Goal: Task Accomplishment & Management: Manage account settings

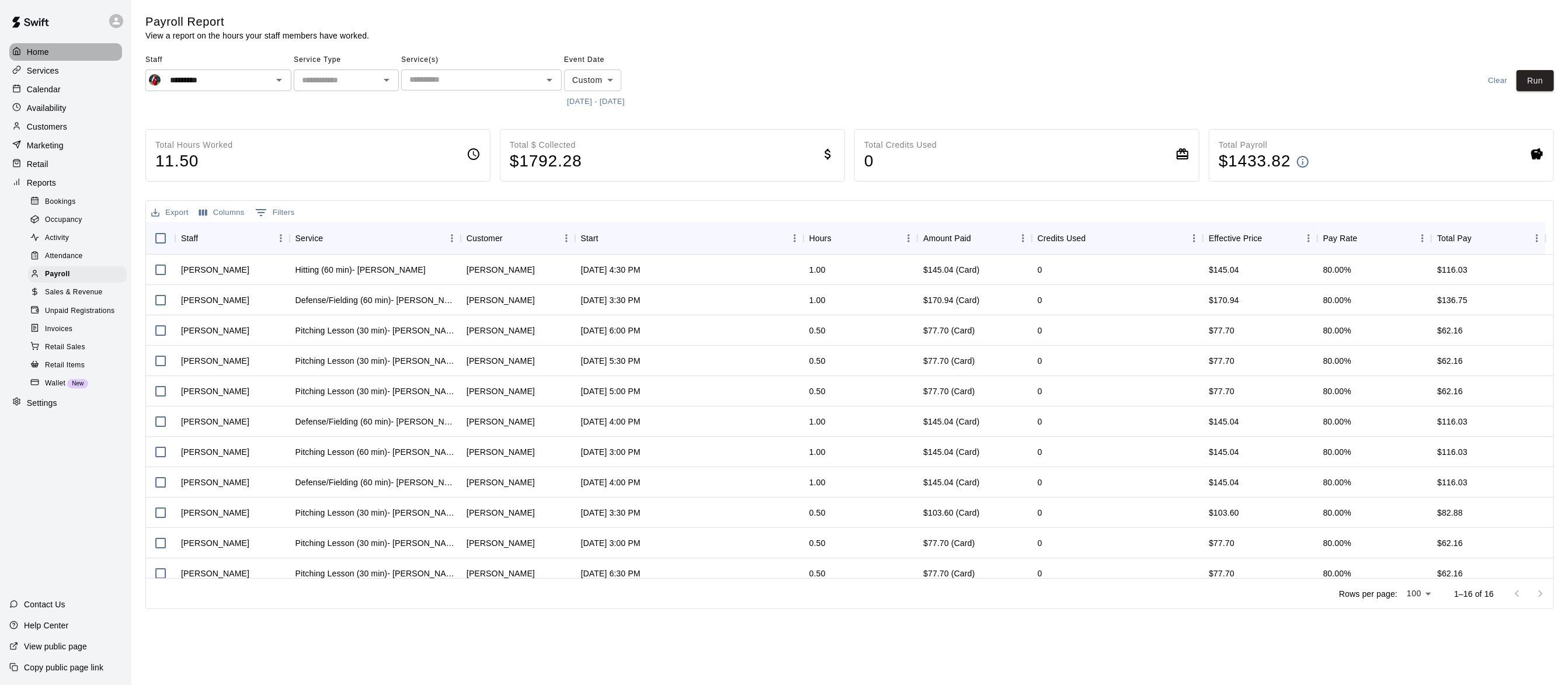
click at [55, 53] on div "Home" at bounding box center [66, 52] width 113 height 18
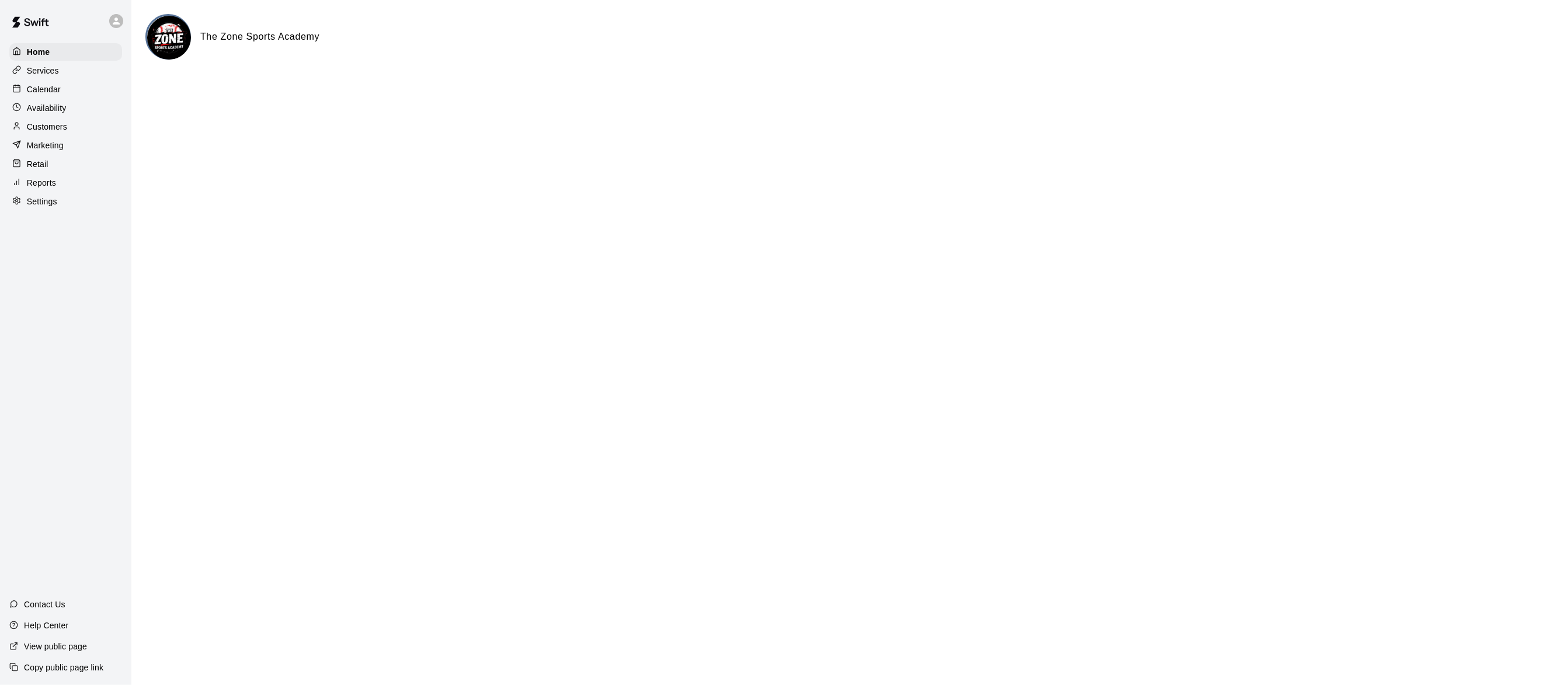
click at [53, 128] on p "Customers" at bounding box center [47, 126] width 40 height 11
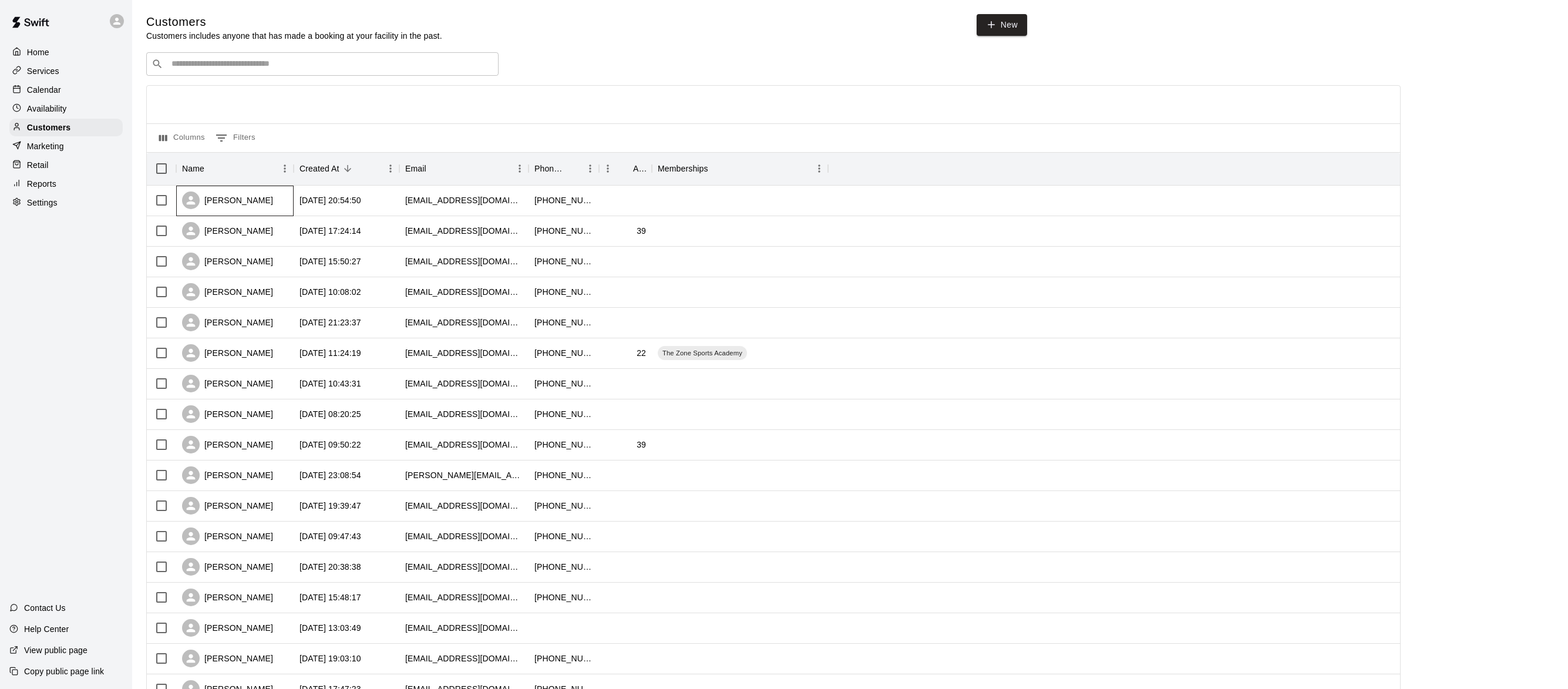
click at [239, 206] on div "[PERSON_NAME]" at bounding box center [227, 200] width 91 height 18
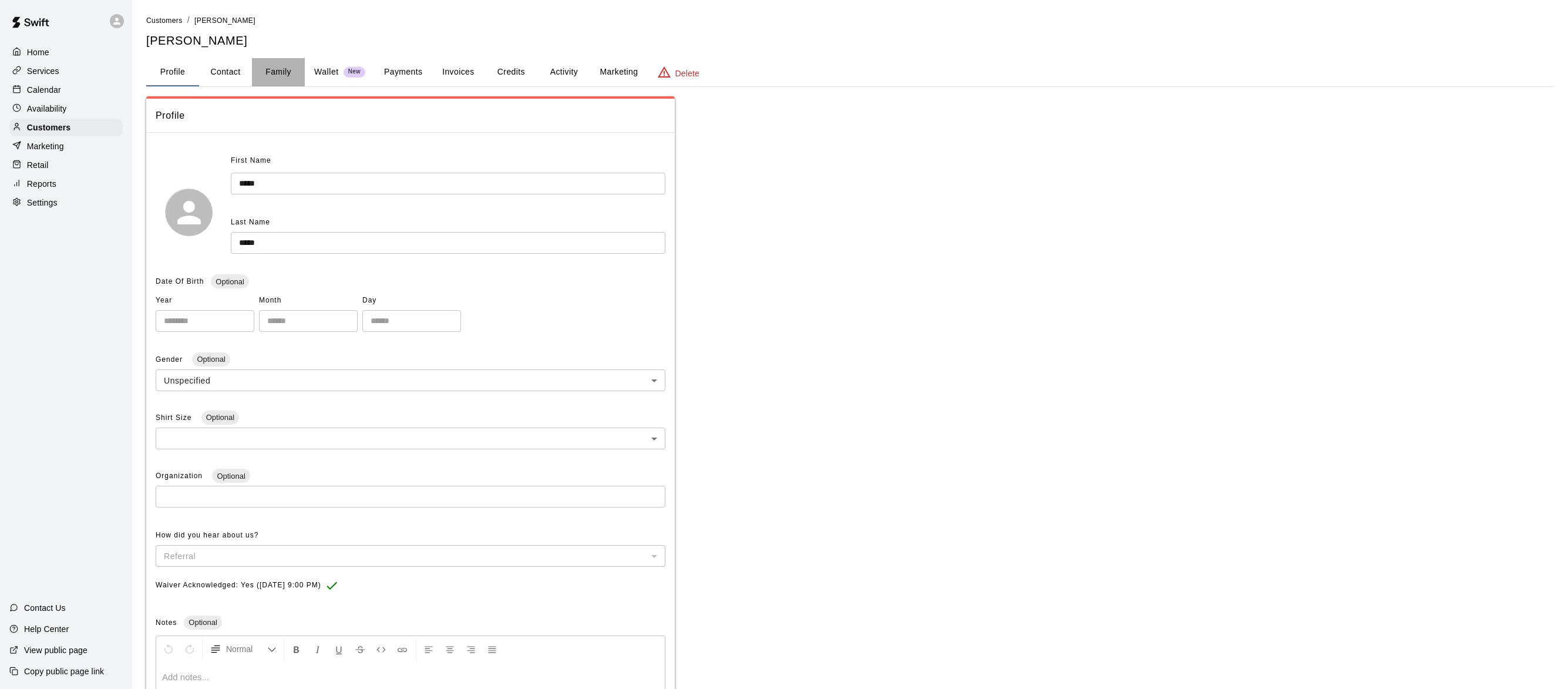
click at [278, 78] on button "Family" at bounding box center [278, 72] width 53 height 28
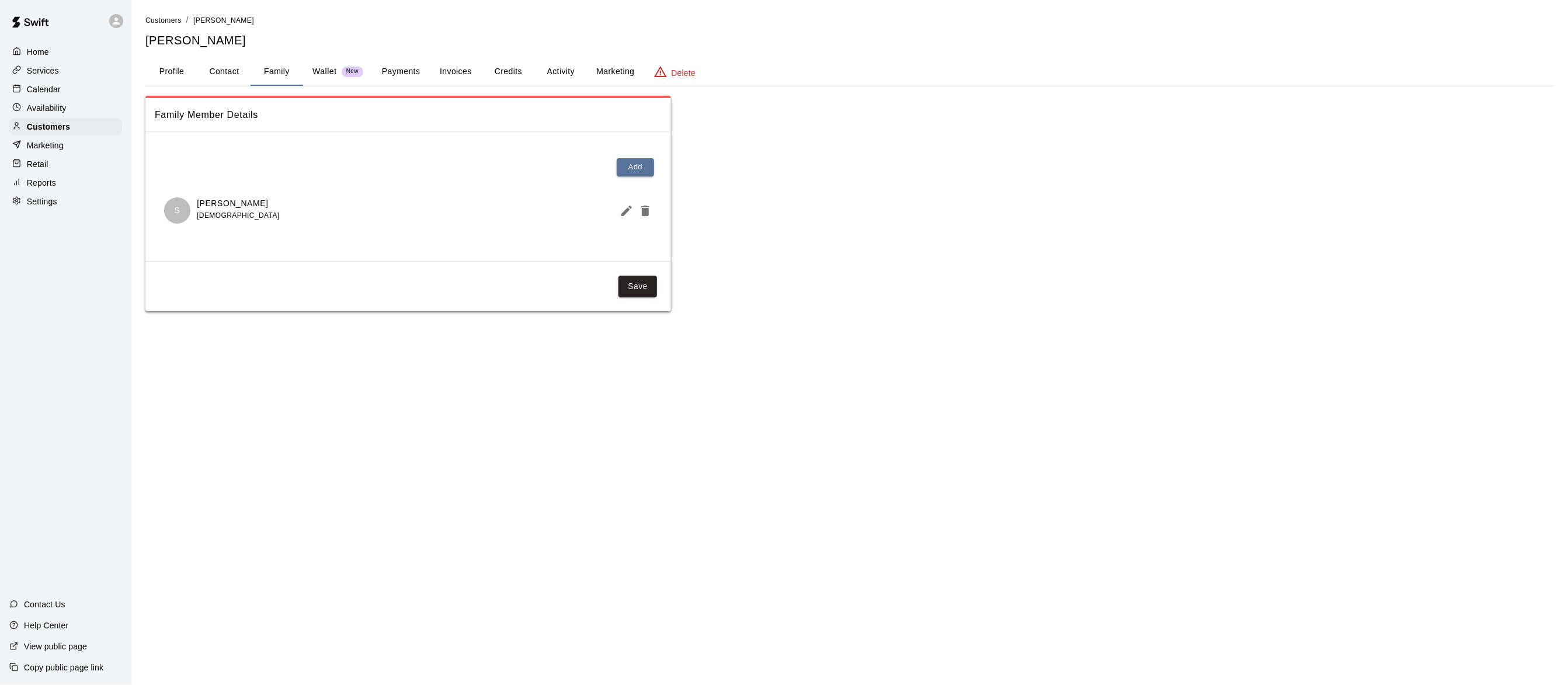
click at [177, 73] on button "Profile" at bounding box center [171, 72] width 53 height 28
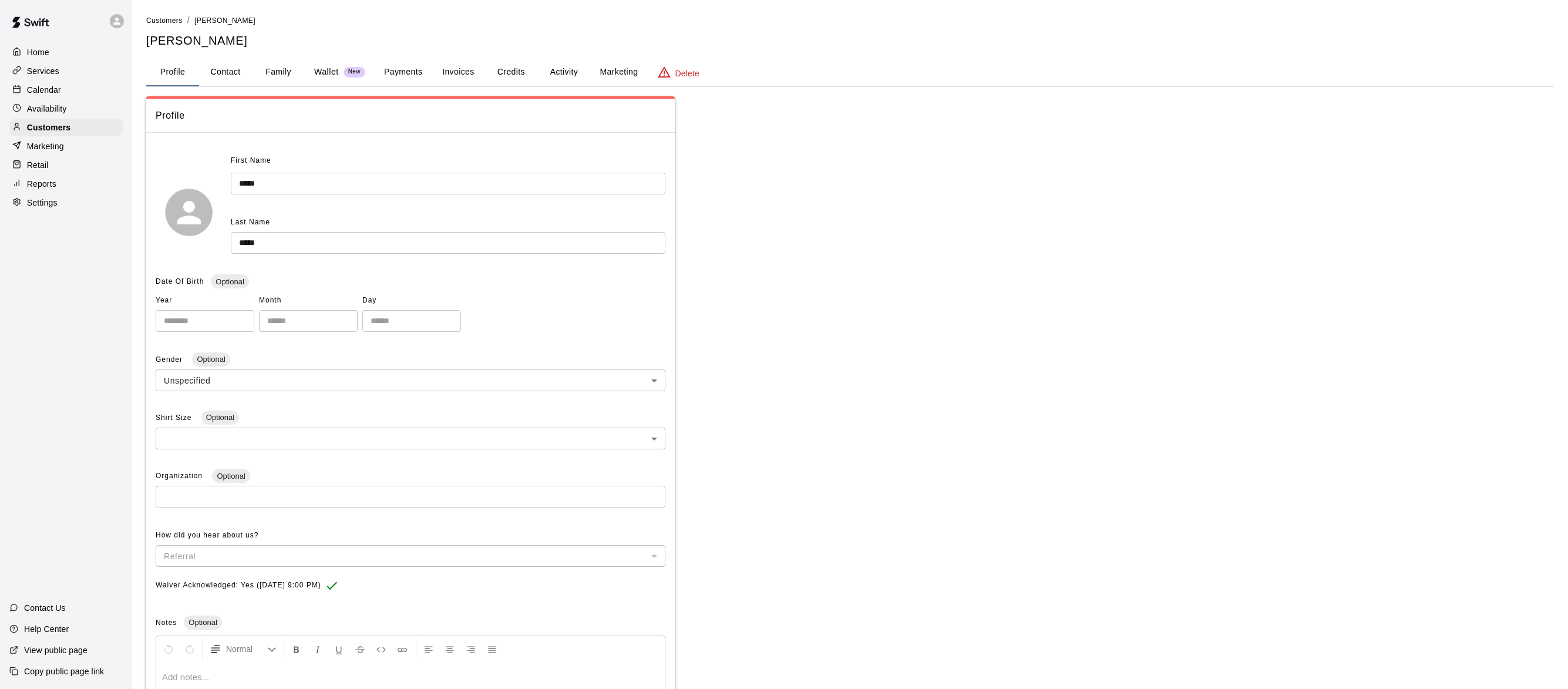
click at [55, 52] on div "Home" at bounding box center [66, 52] width 114 height 18
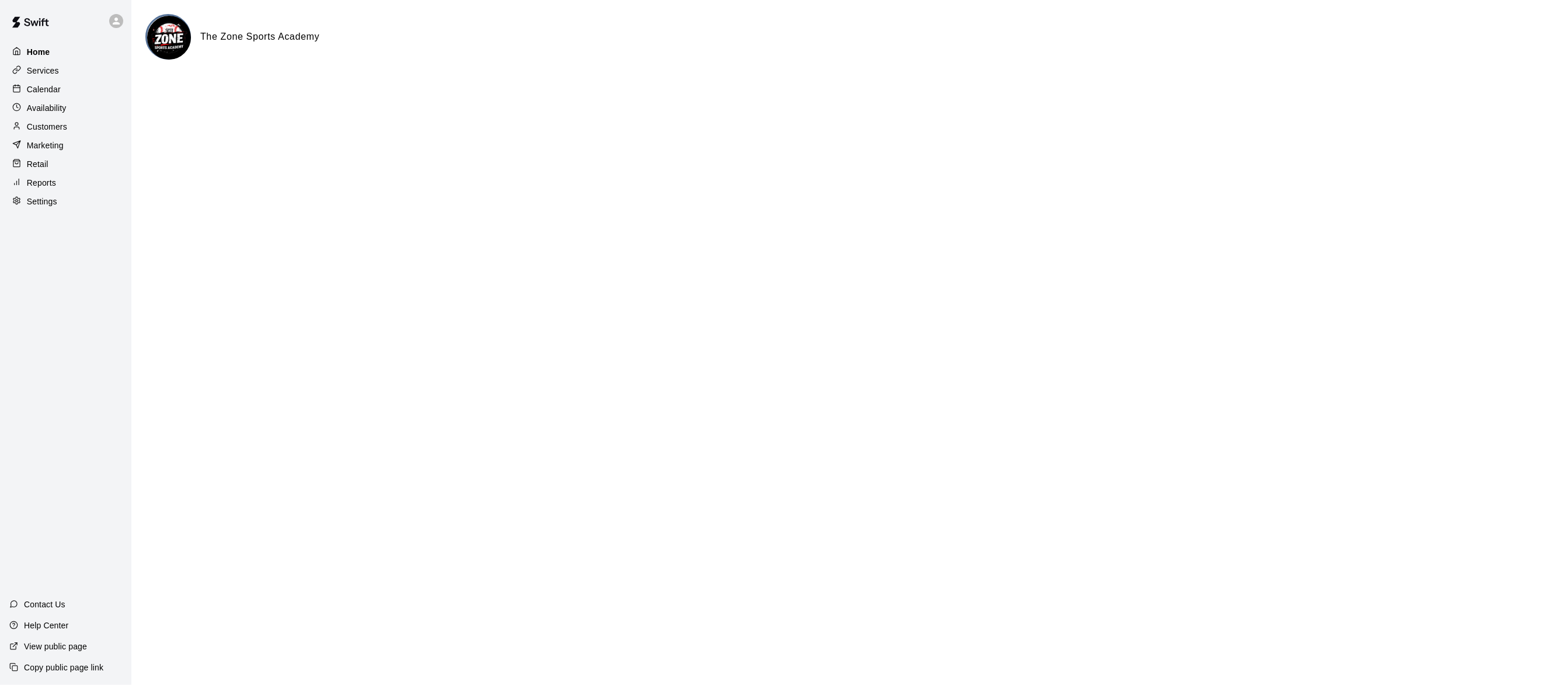
click at [41, 47] on p "Home" at bounding box center [38, 51] width 24 height 11
click at [57, 125] on p "Customers" at bounding box center [47, 126] width 40 height 11
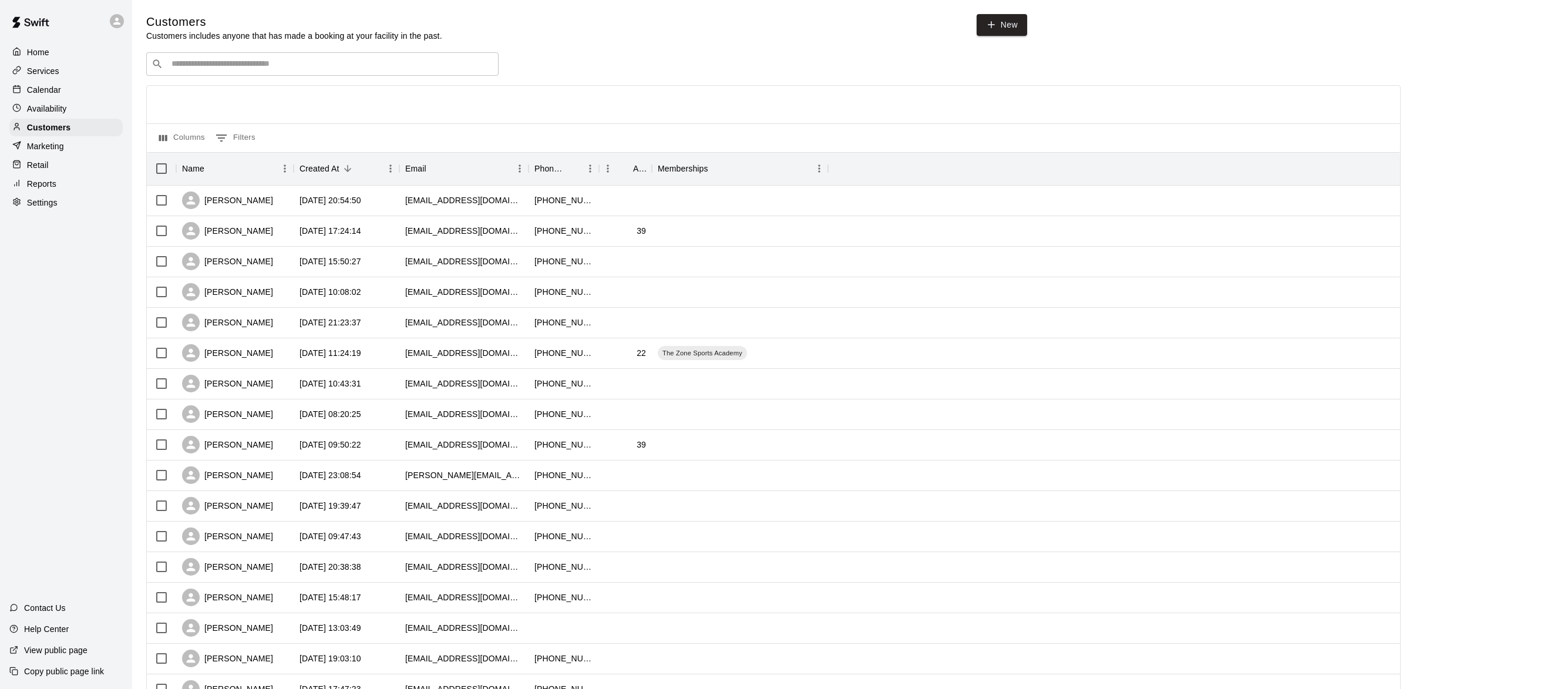
click at [38, 45] on div "Home" at bounding box center [66, 52] width 114 height 18
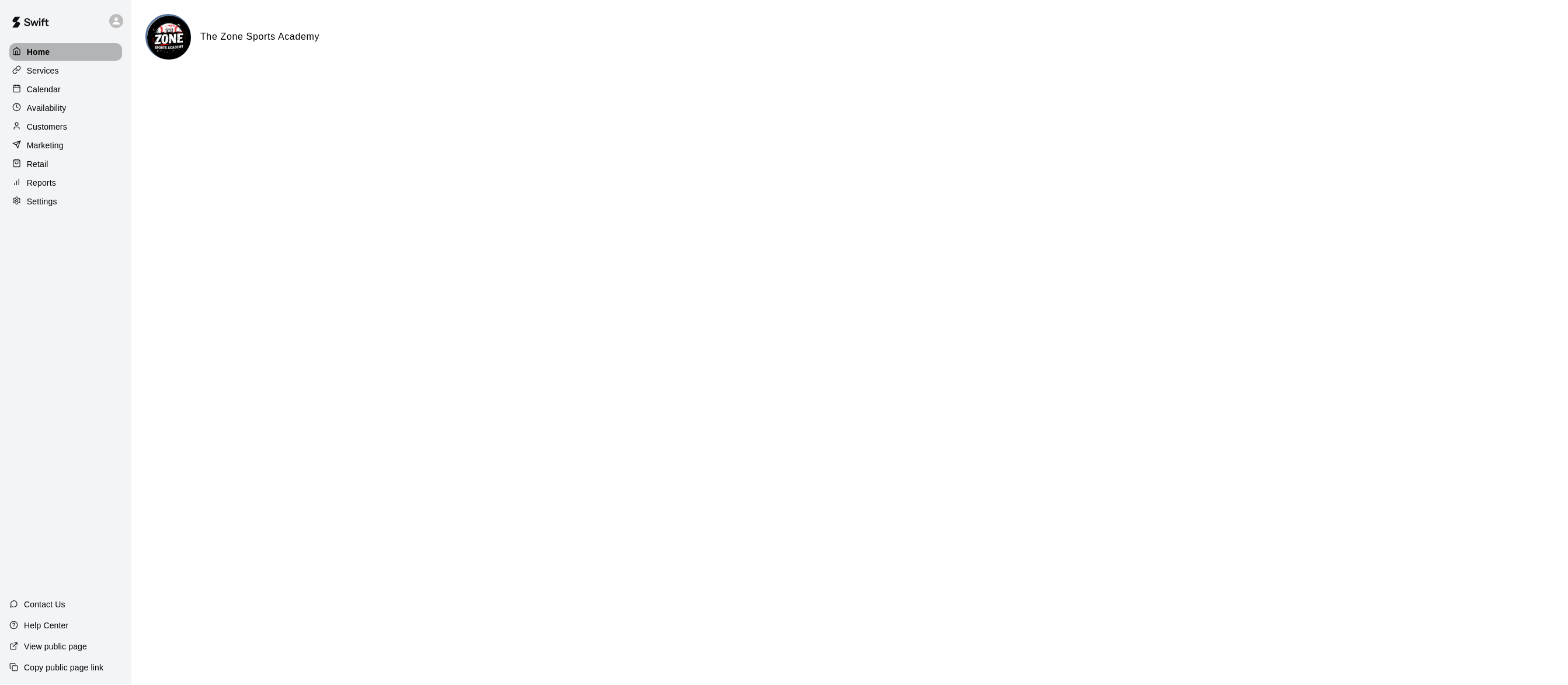
click at [45, 52] on p "Home" at bounding box center [38, 51] width 24 height 11
click at [50, 52] on div "Home" at bounding box center [66, 52] width 113 height 18
click at [34, 54] on p "Home" at bounding box center [38, 51] width 24 height 11
click at [61, 57] on div "Home" at bounding box center [66, 52] width 113 height 18
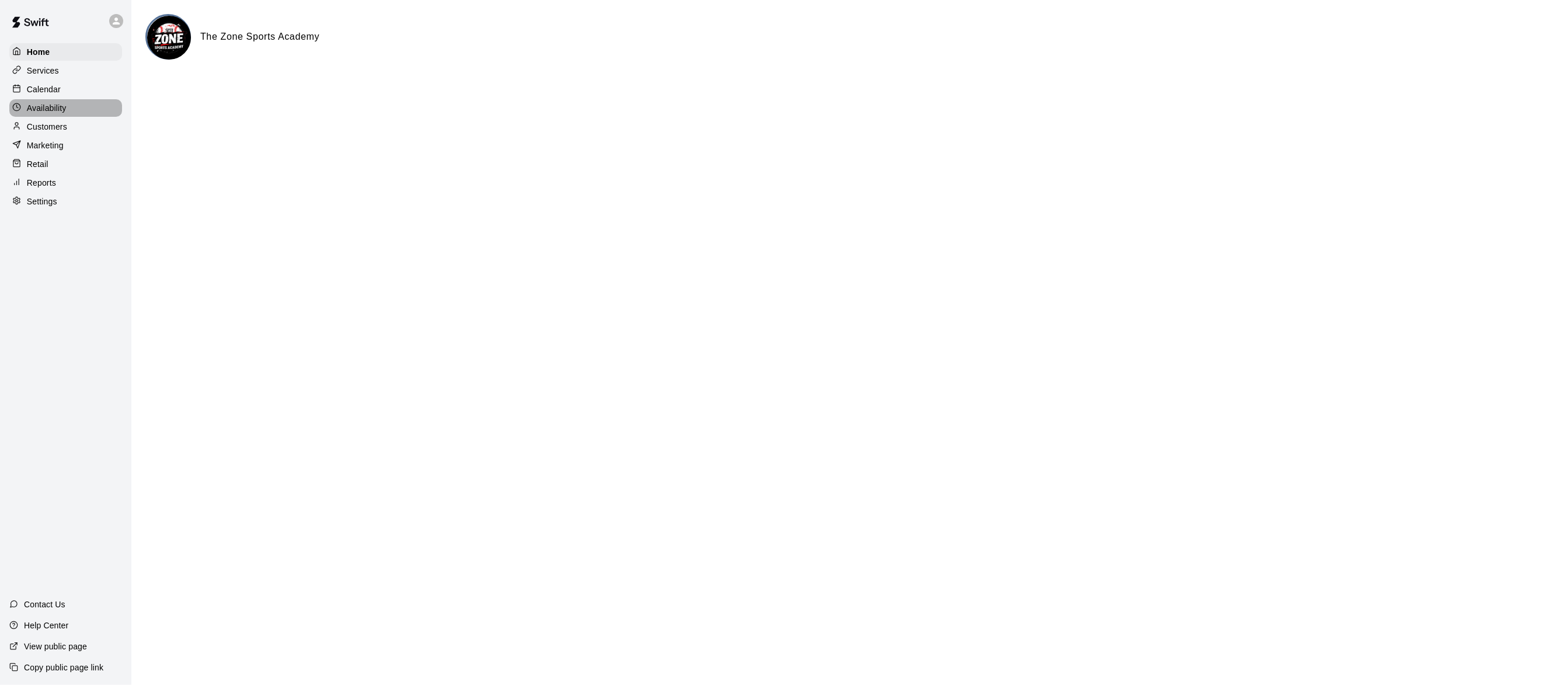
click at [58, 105] on p "Availability" at bounding box center [47, 108] width 40 height 11
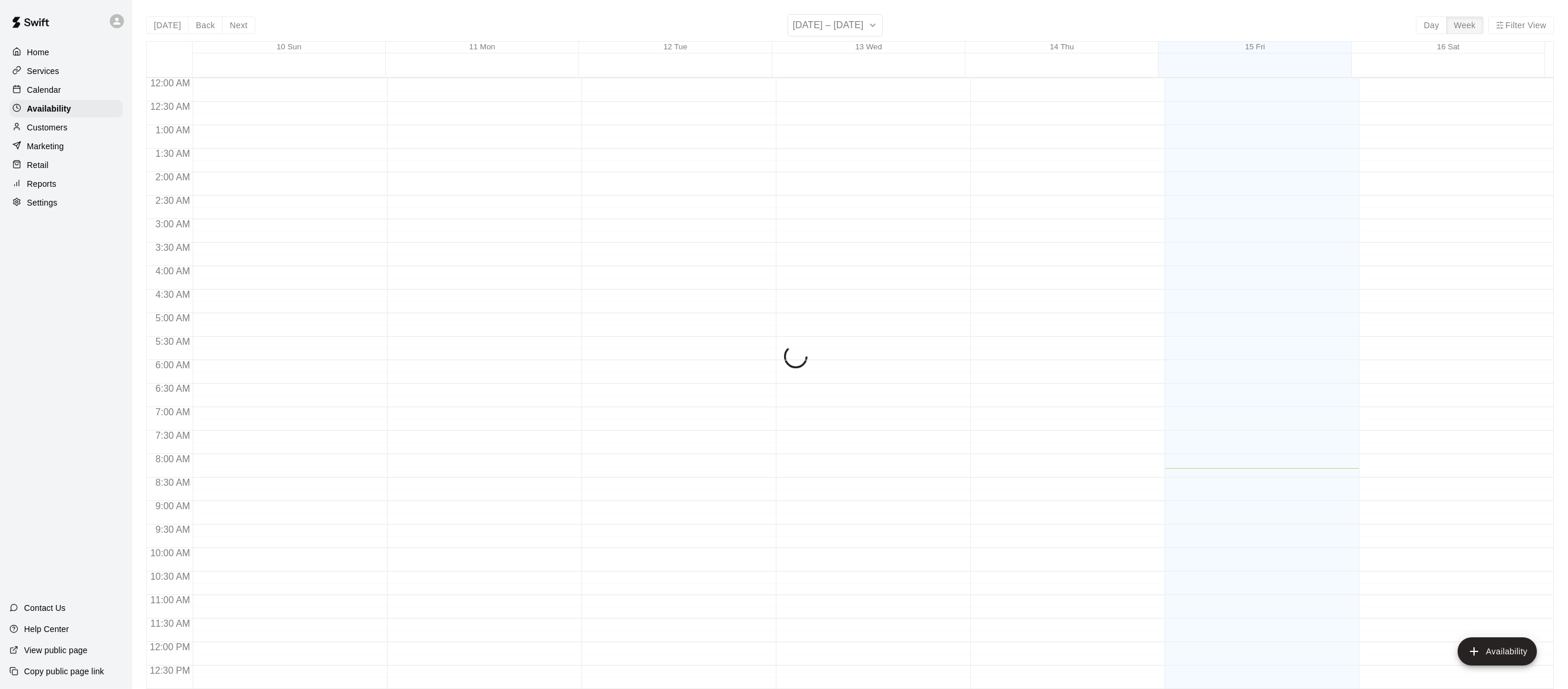
scroll to position [390, 0]
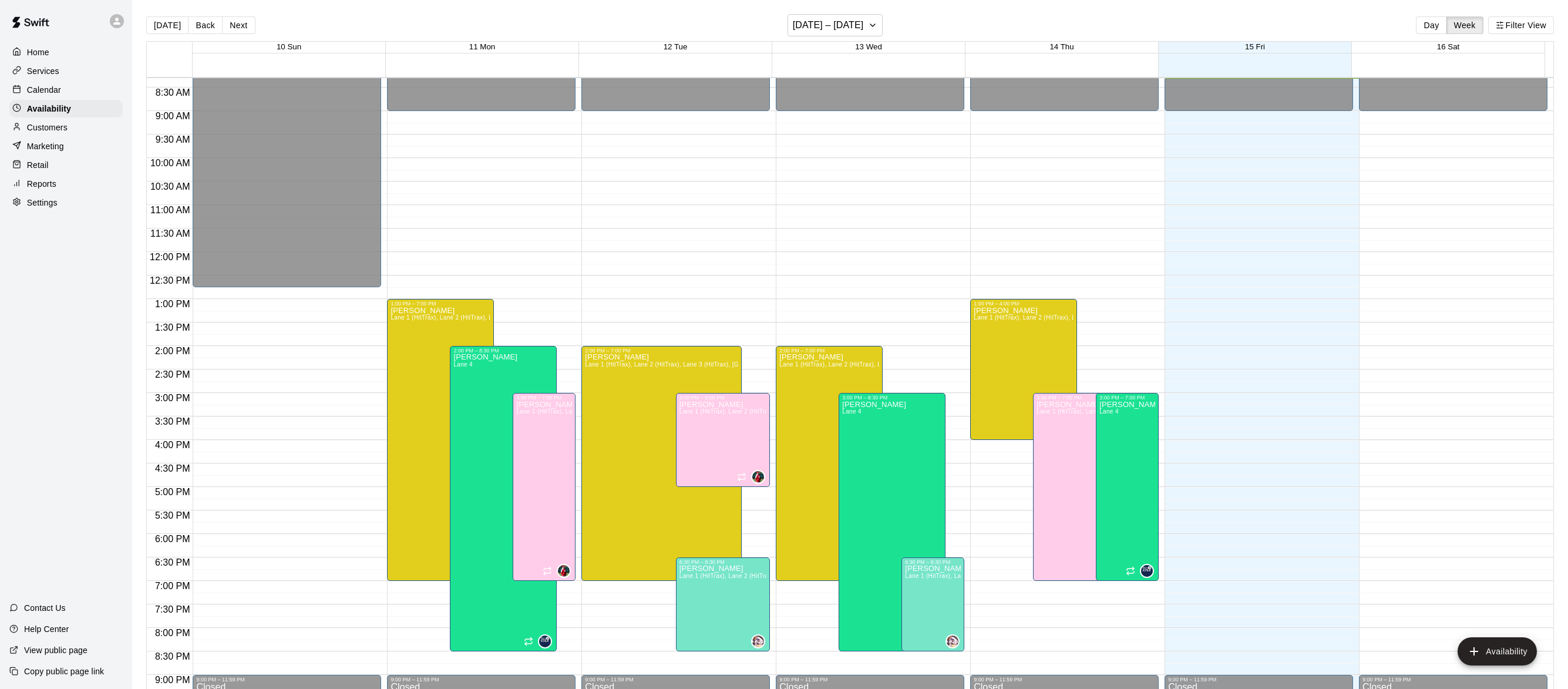
click at [51, 91] on p "Calendar" at bounding box center [44, 89] width 34 height 12
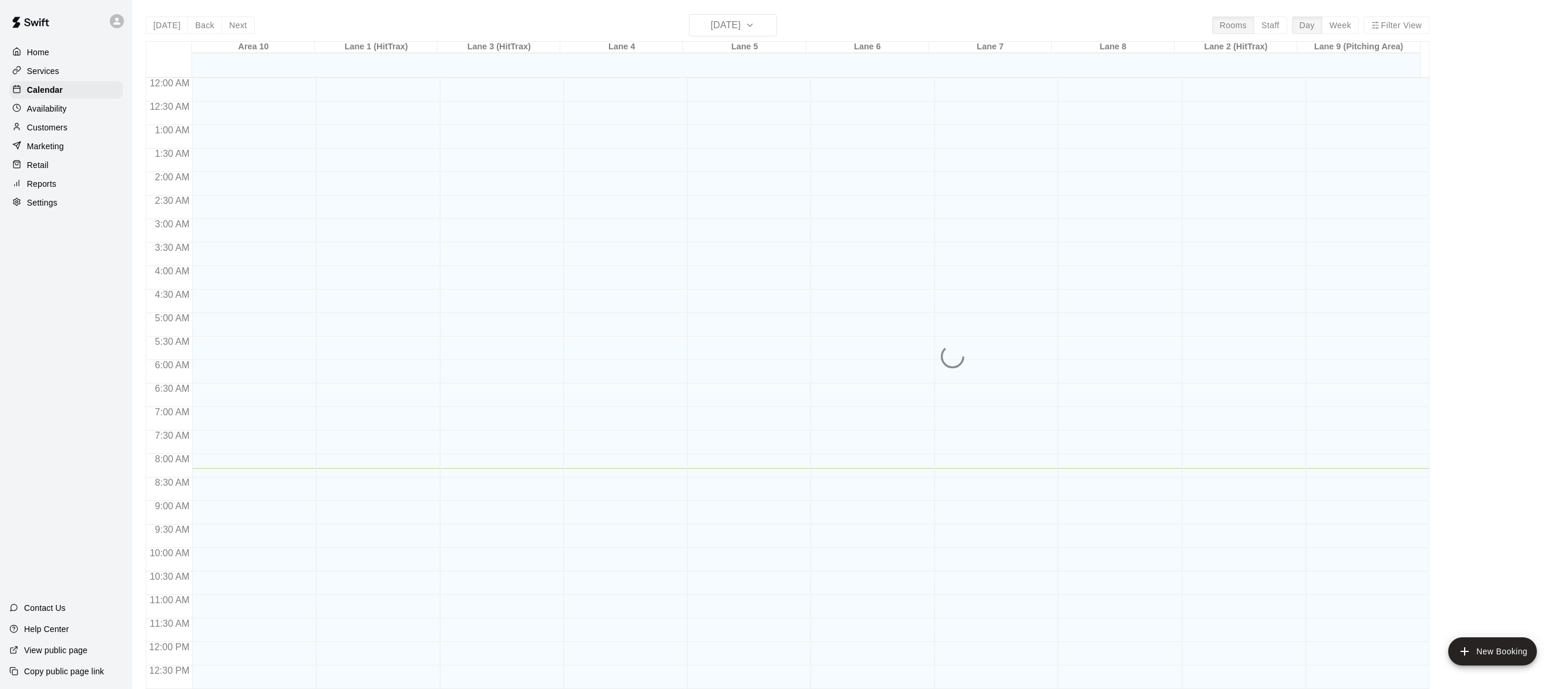
scroll to position [390, 0]
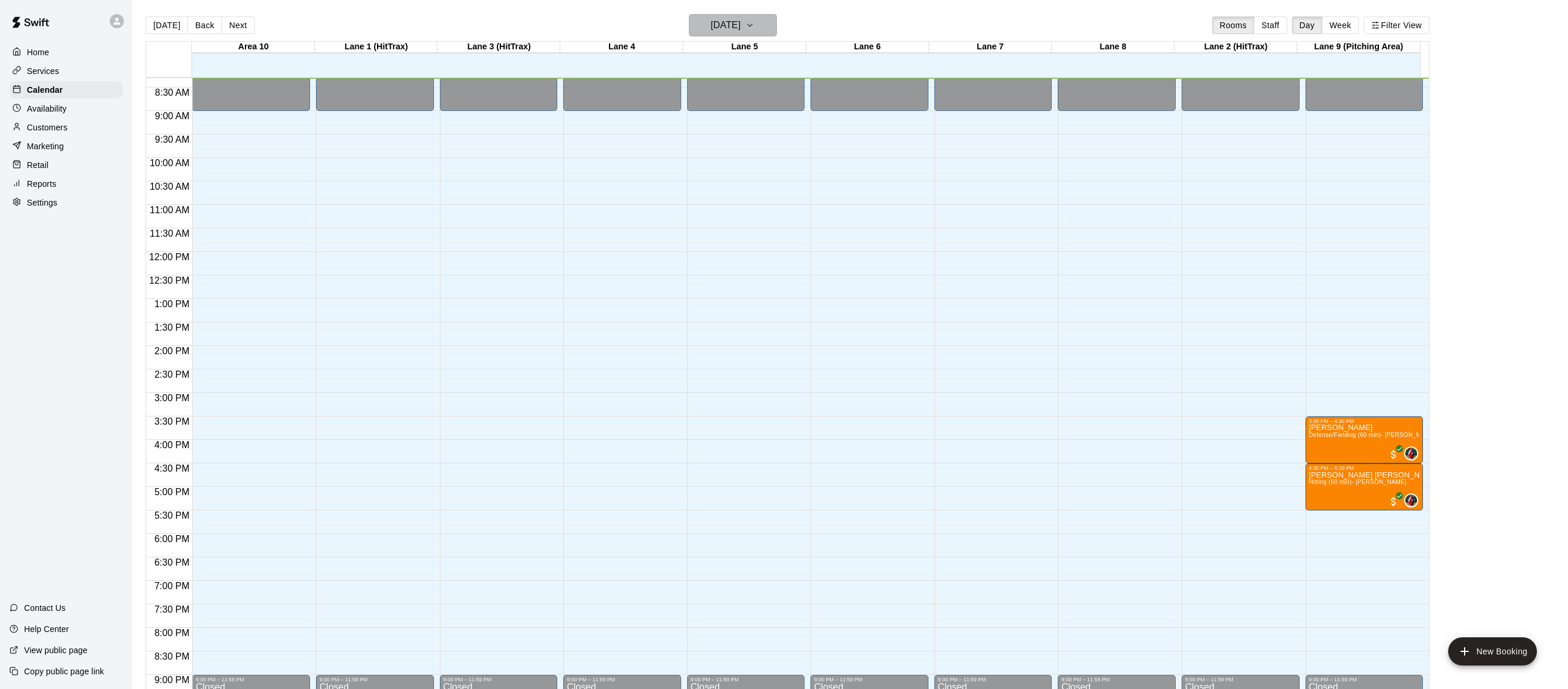
click at [760, 18] on button "[DATE]" at bounding box center [733, 25] width 88 height 22
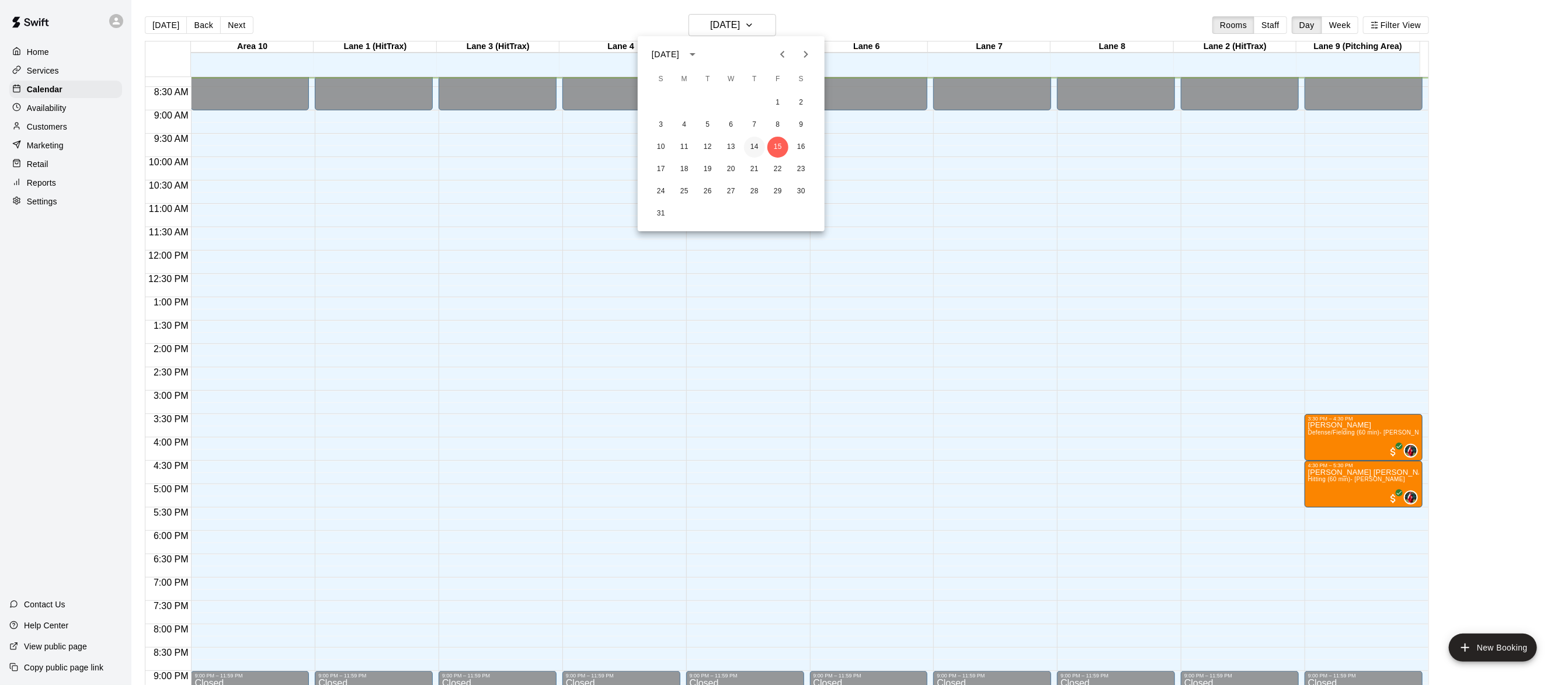
click at [754, 149] on button "14" at bounding box center [755, 147] width 21 height 21
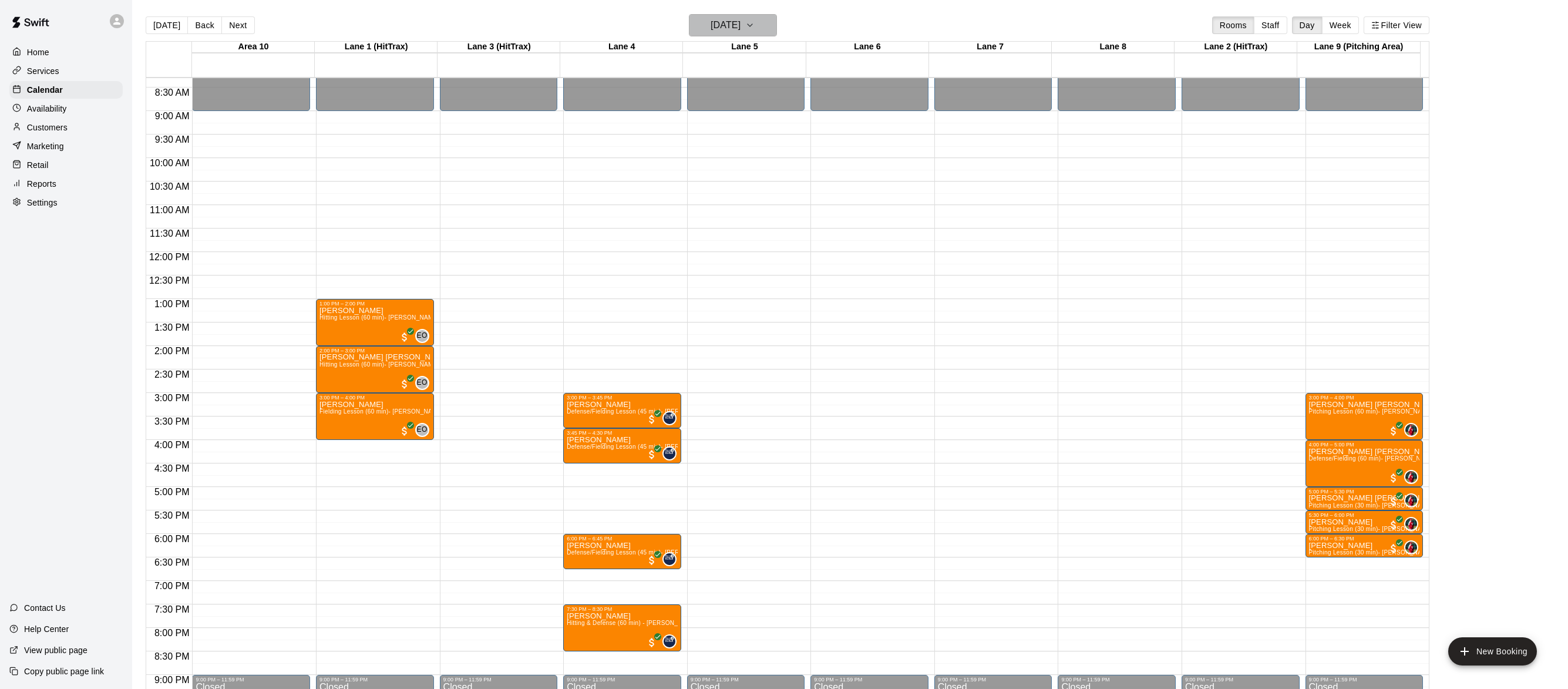
click at [769, 16] on button "[DATE]" at bounding box center [733, 25] width 88 height 22
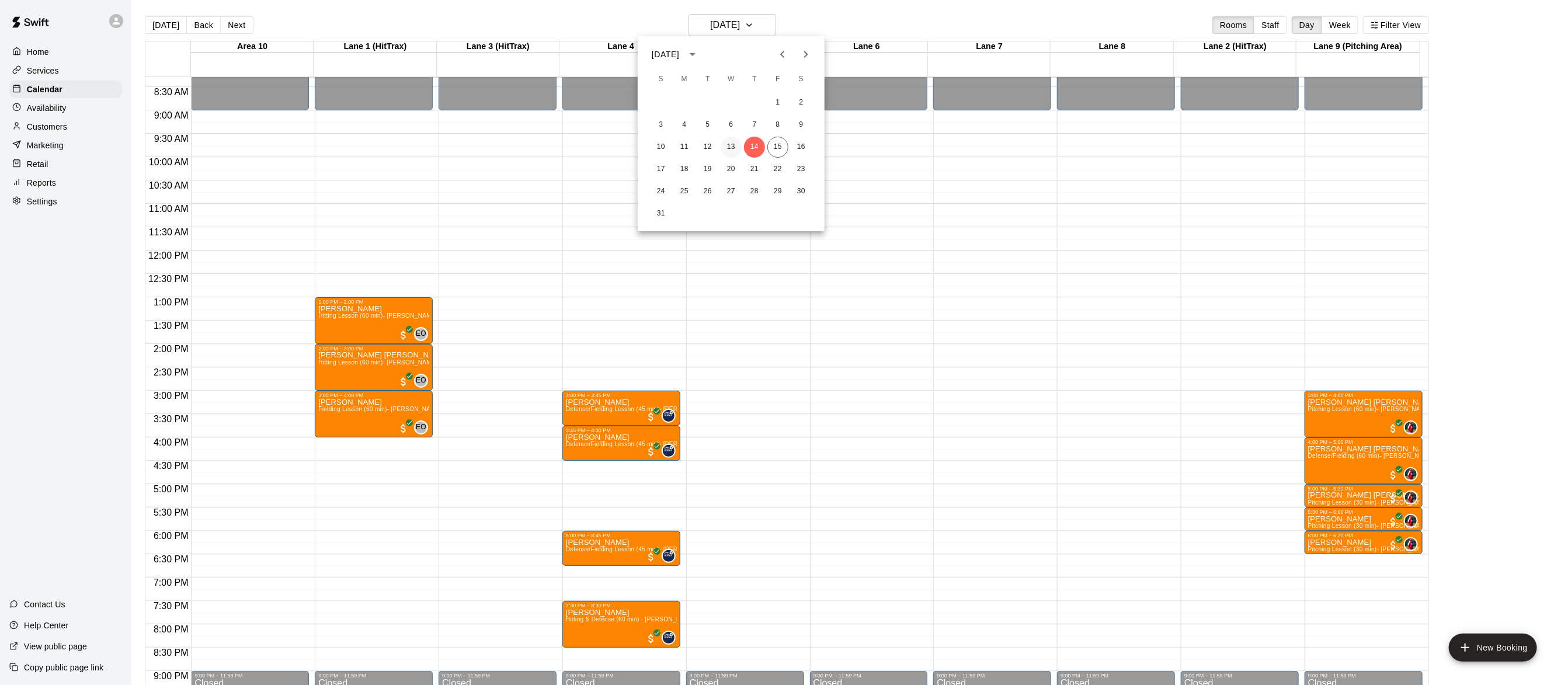
click at [731, 143] on button "13" at bounding box center [732, 147] width 21 height 21
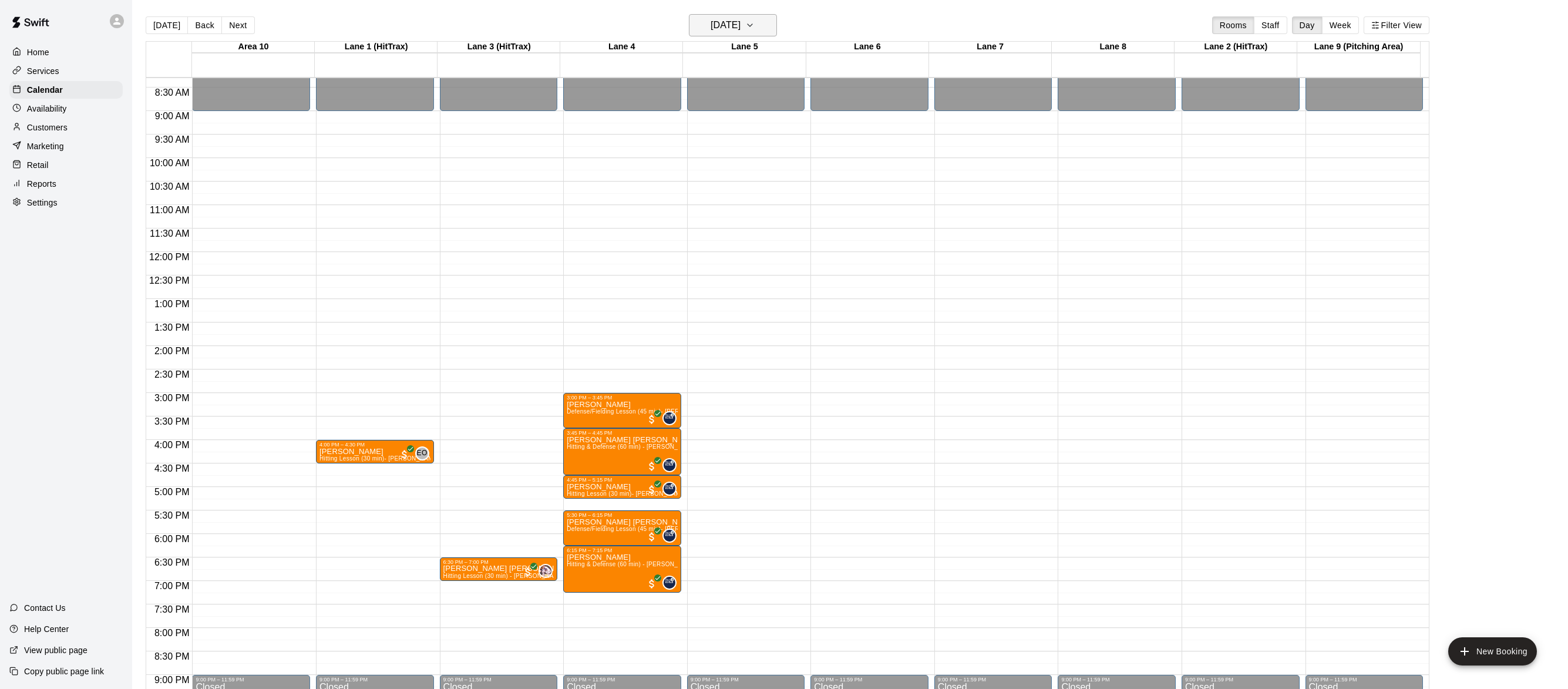
click at [755, 18] on icon "button" at bounding box center [749, 25] width 9 height 14
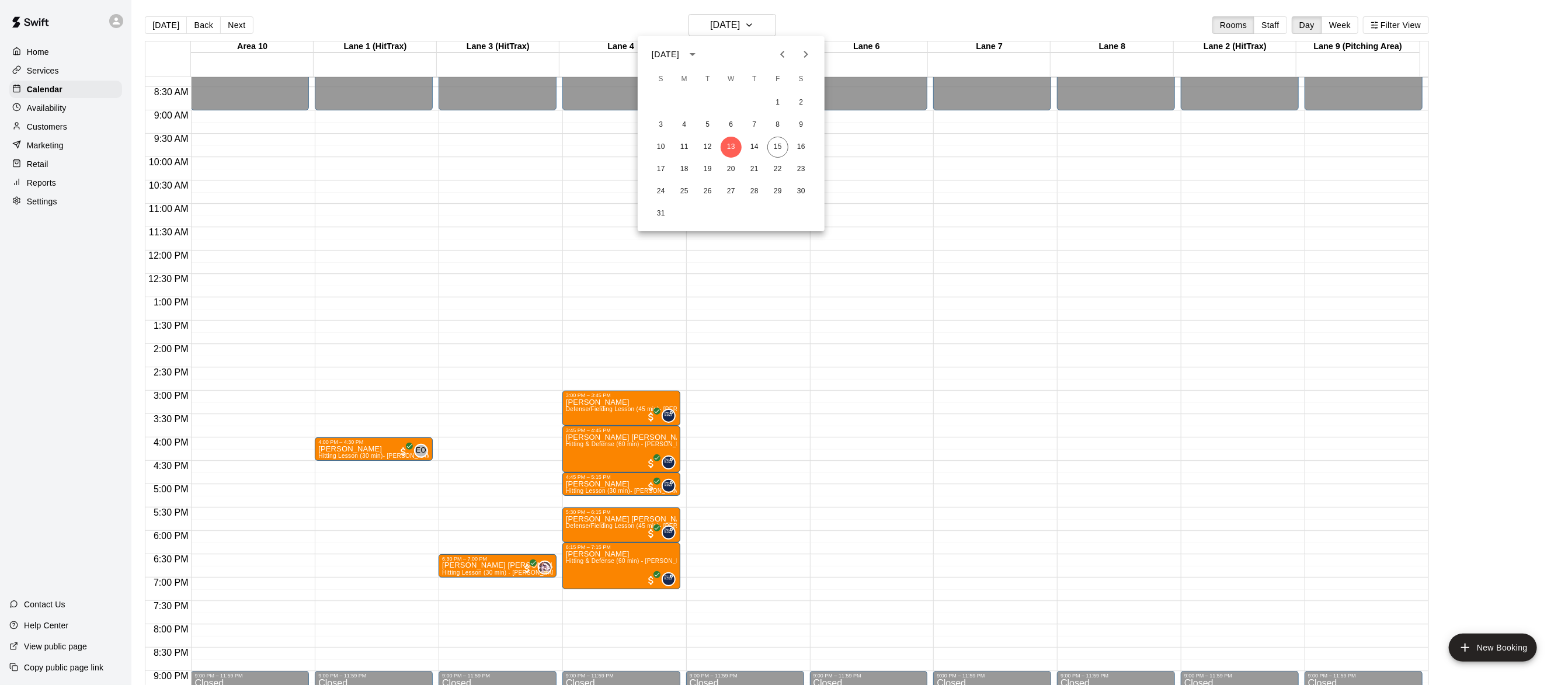
click at [784, 14] on div at bounding box center [784, 342] width 1568 height 685
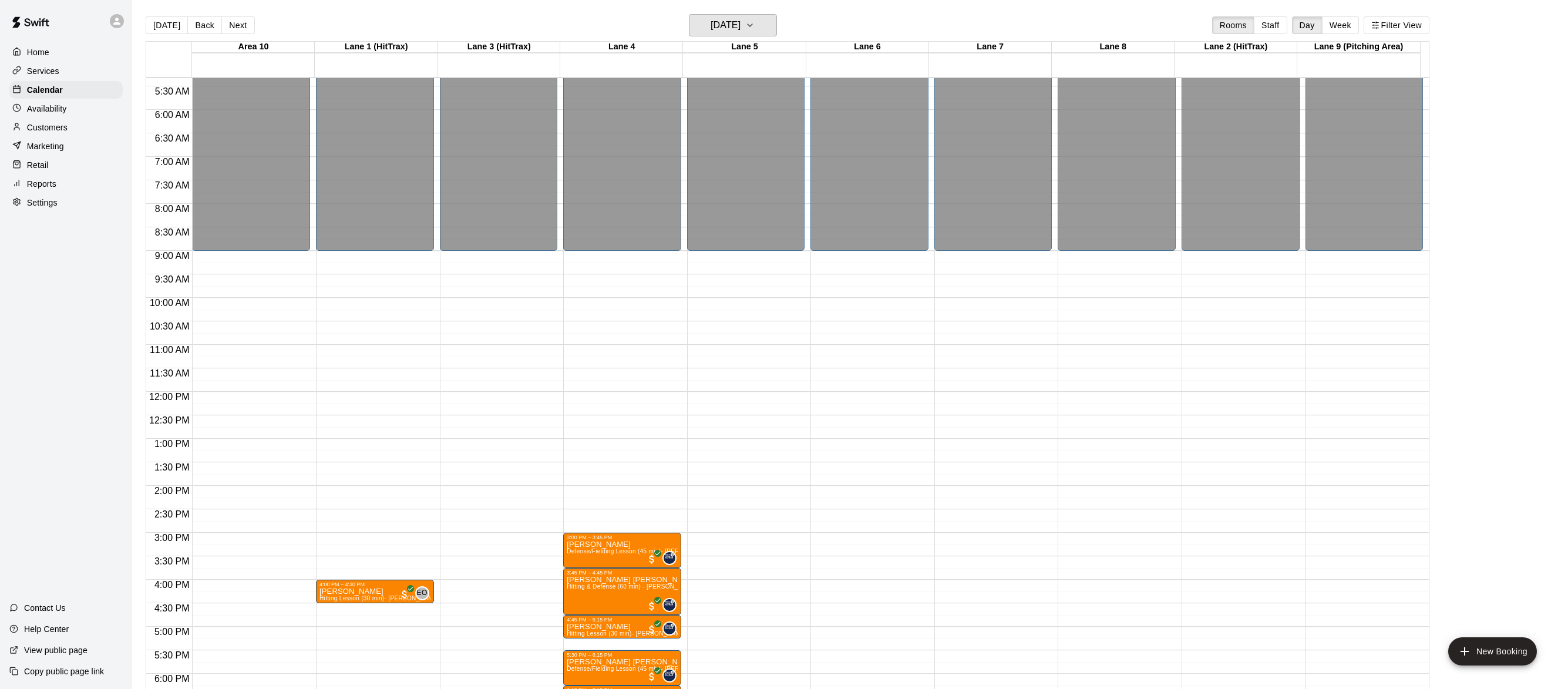
scroll to position [503, 0]
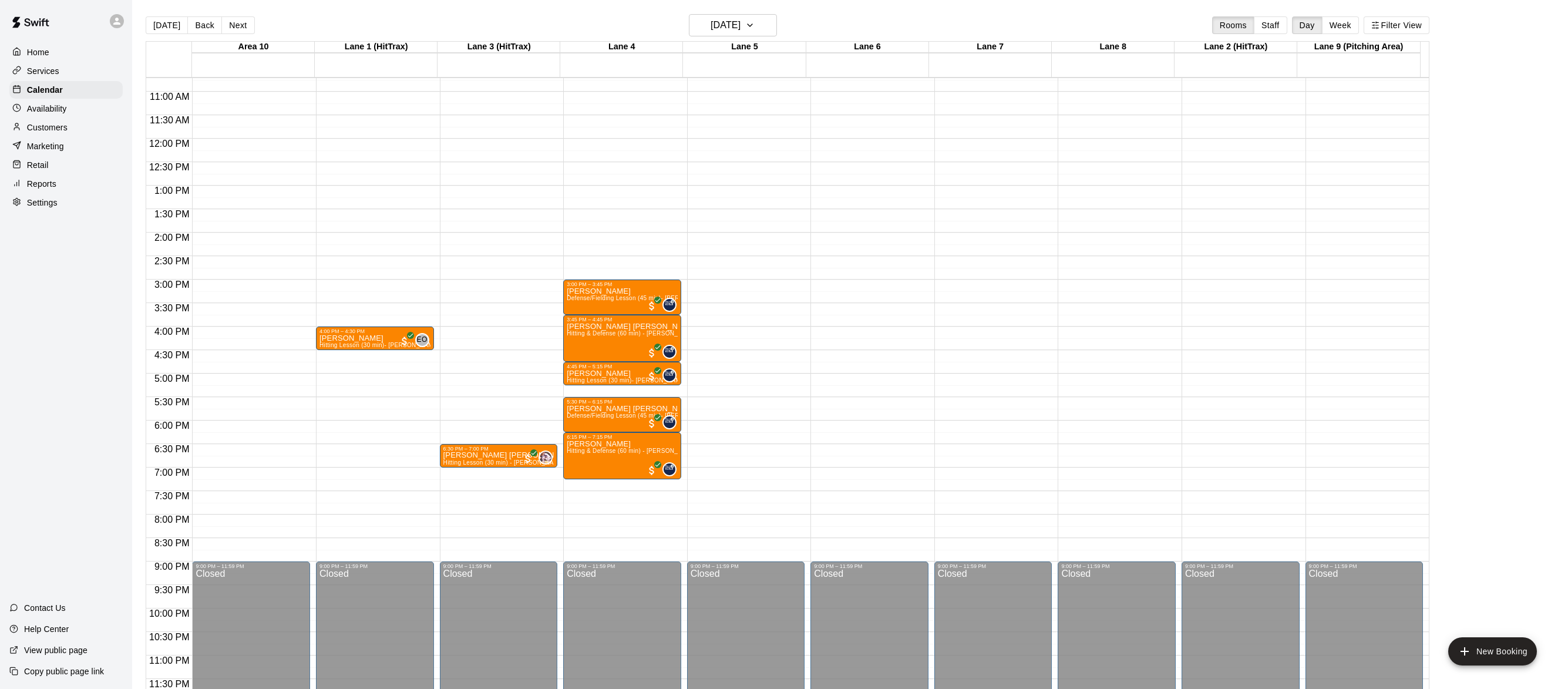
click at [1427, 432] on div at bounding box center [1368, 438] width 124 height 12
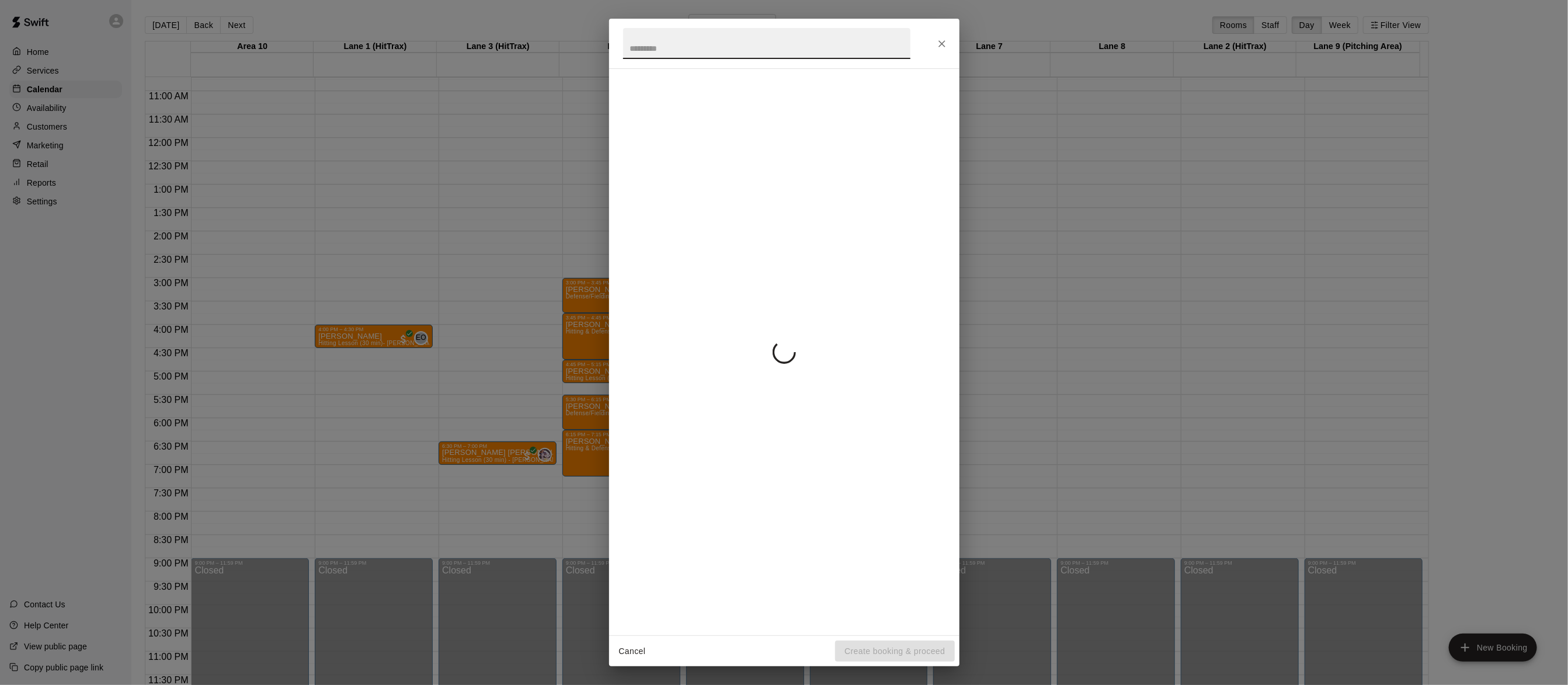
click at [1419, 430] on body "Home Services Calendar Availability Customers Marketing Retail Reports Settings…" at bounding box center [784, 351] width 1568 height 703
click at [1419, 430] on div "Cancel Create booking & proceed" at bounding box center [784, 342] width 1568 height 685
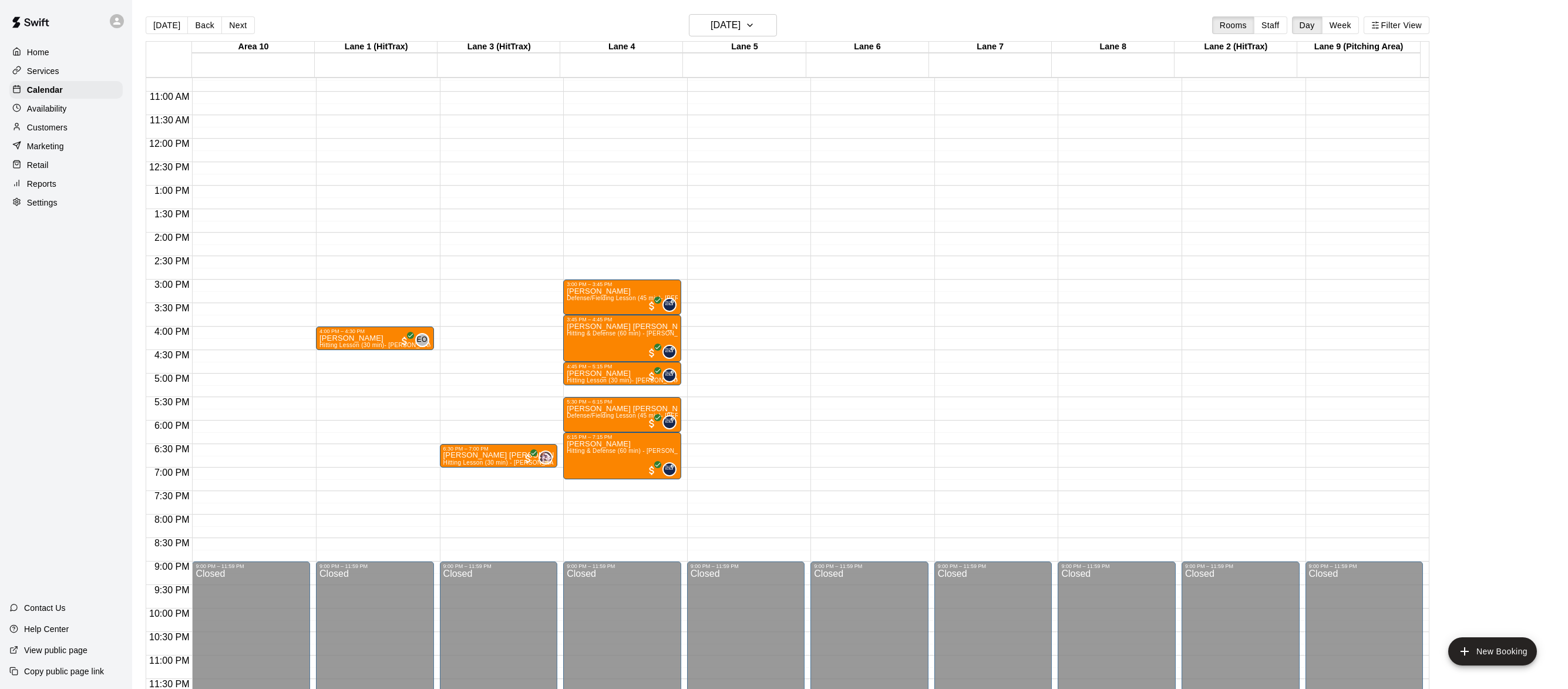
scroll to position [0, 0]
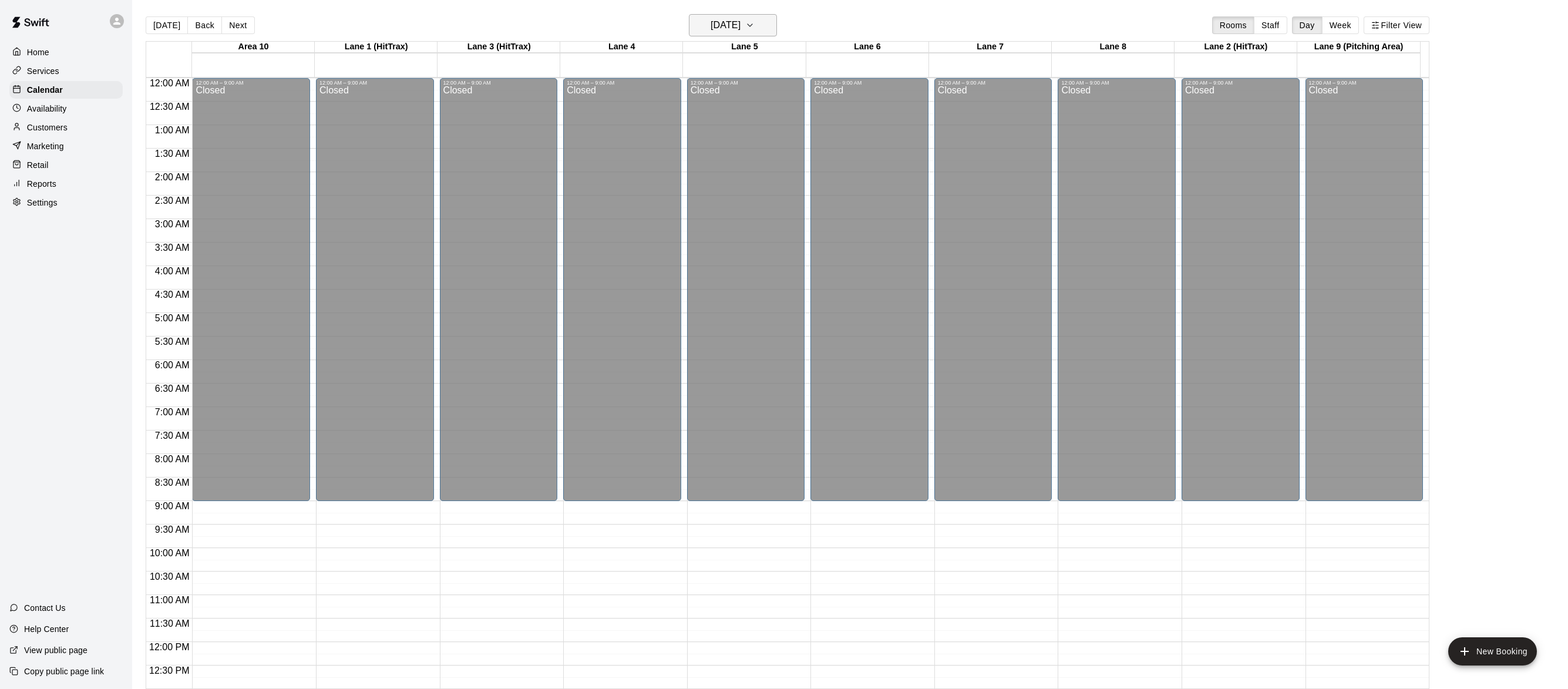
click at [755, 24] on icon "button" at bounding box center [749, 25] width 9 height 14
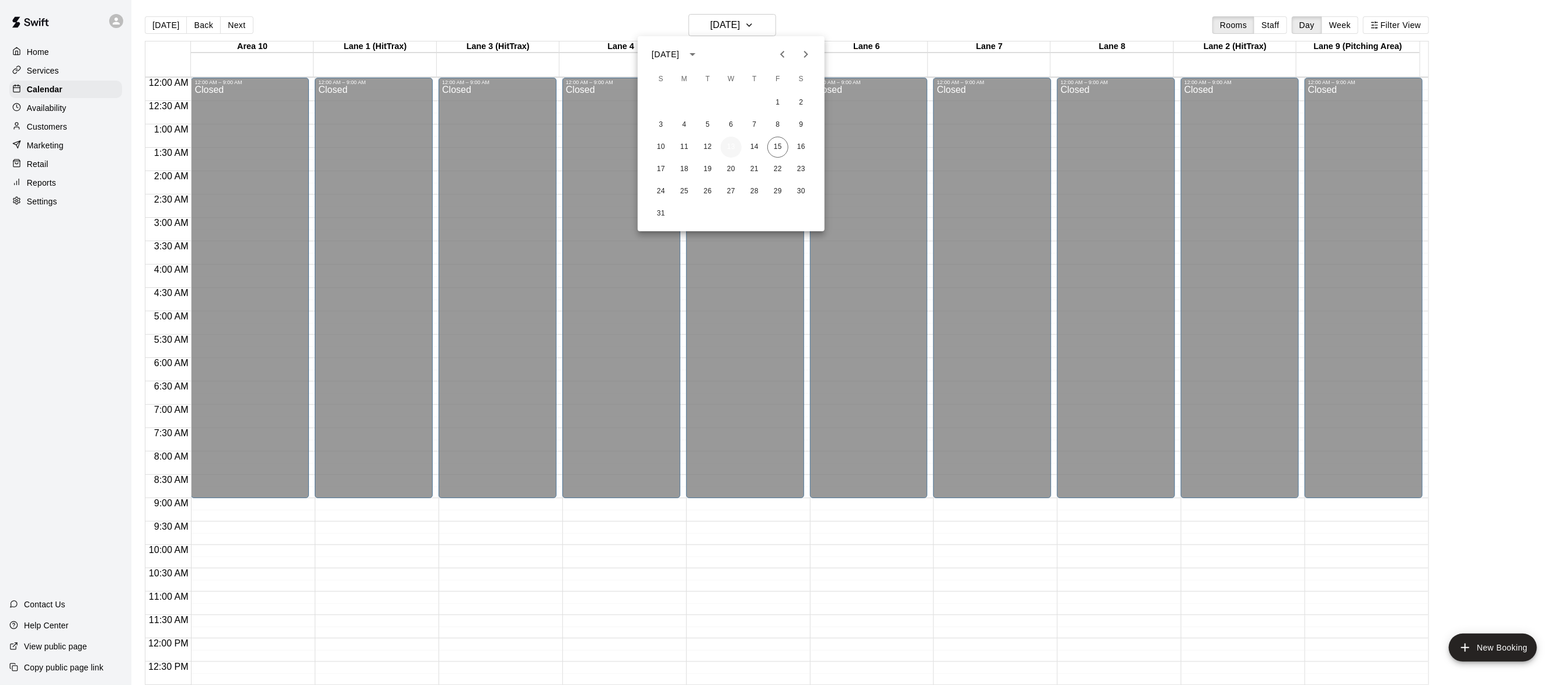
click at [731, 144] on button "13" at bounding box center [732, 147] width 21 height 21
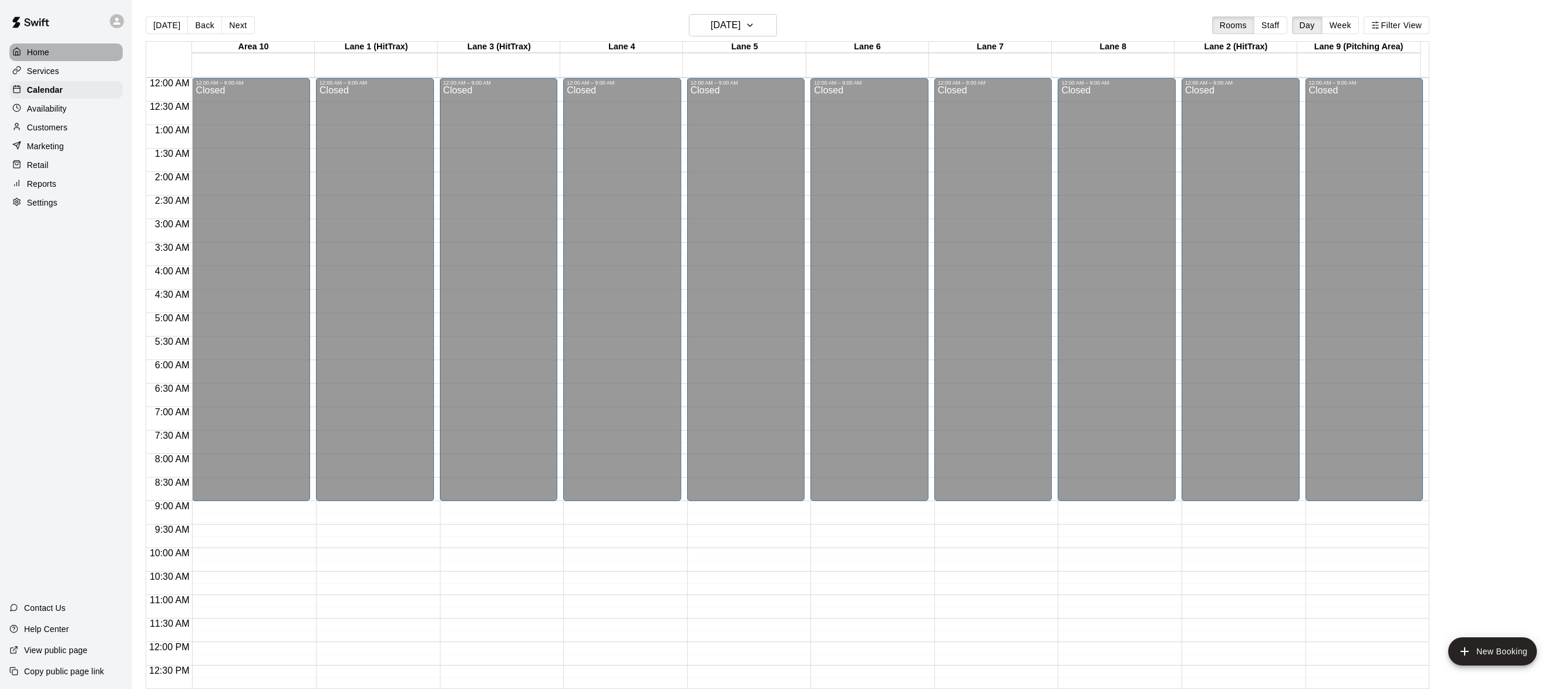
click at [48, 55] on p "Home" at bounding box center [38, 51] width 22 height 12
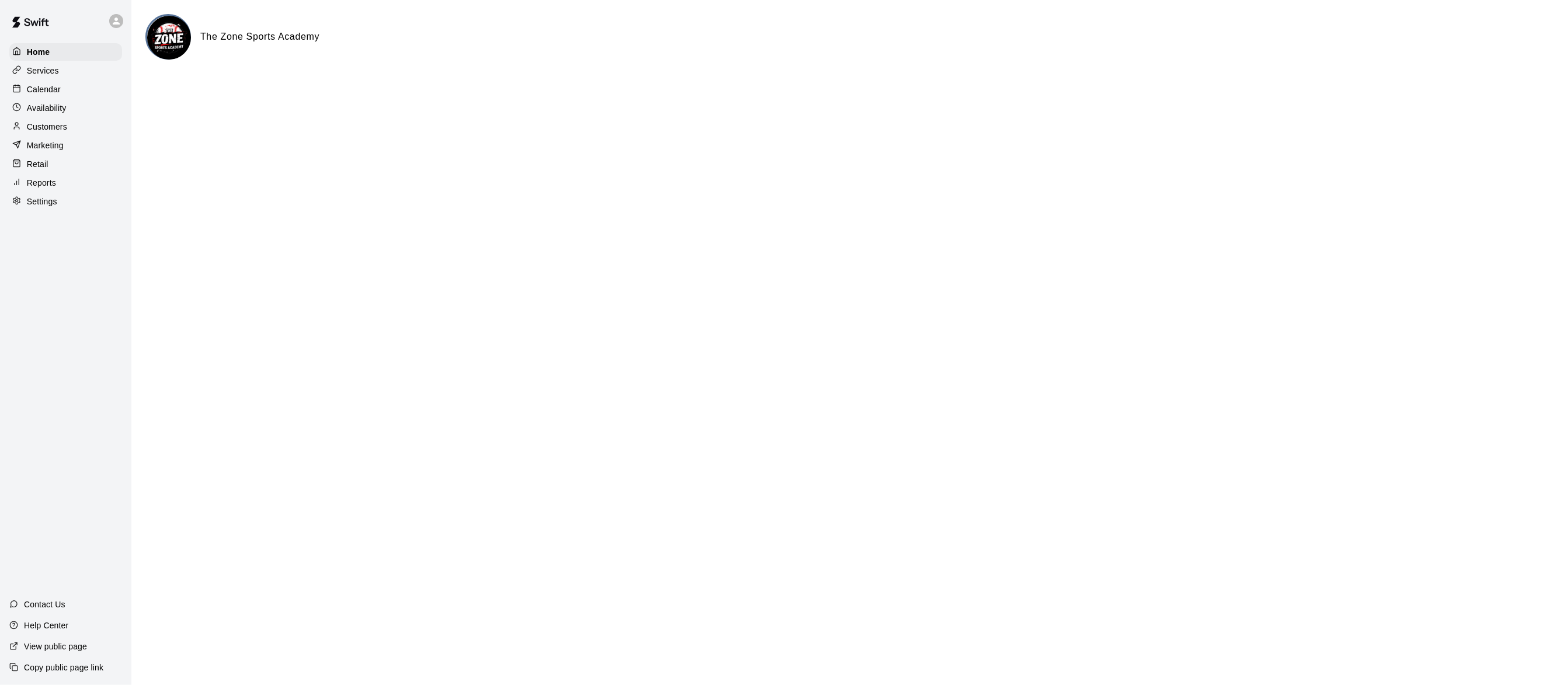
click at [56, 116] on div "Availability" at bounding box center [66, 108] width 113 height 18
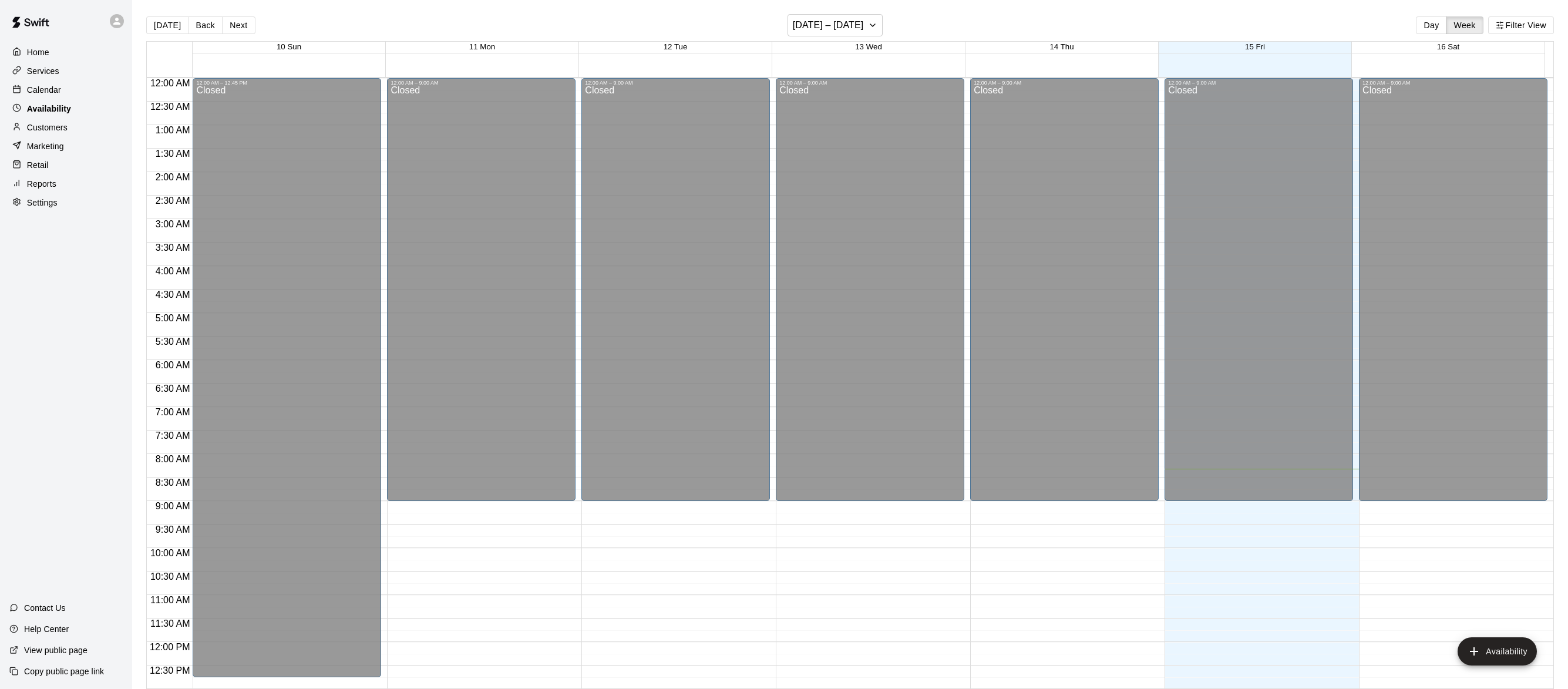
scroll to position [391, 0]
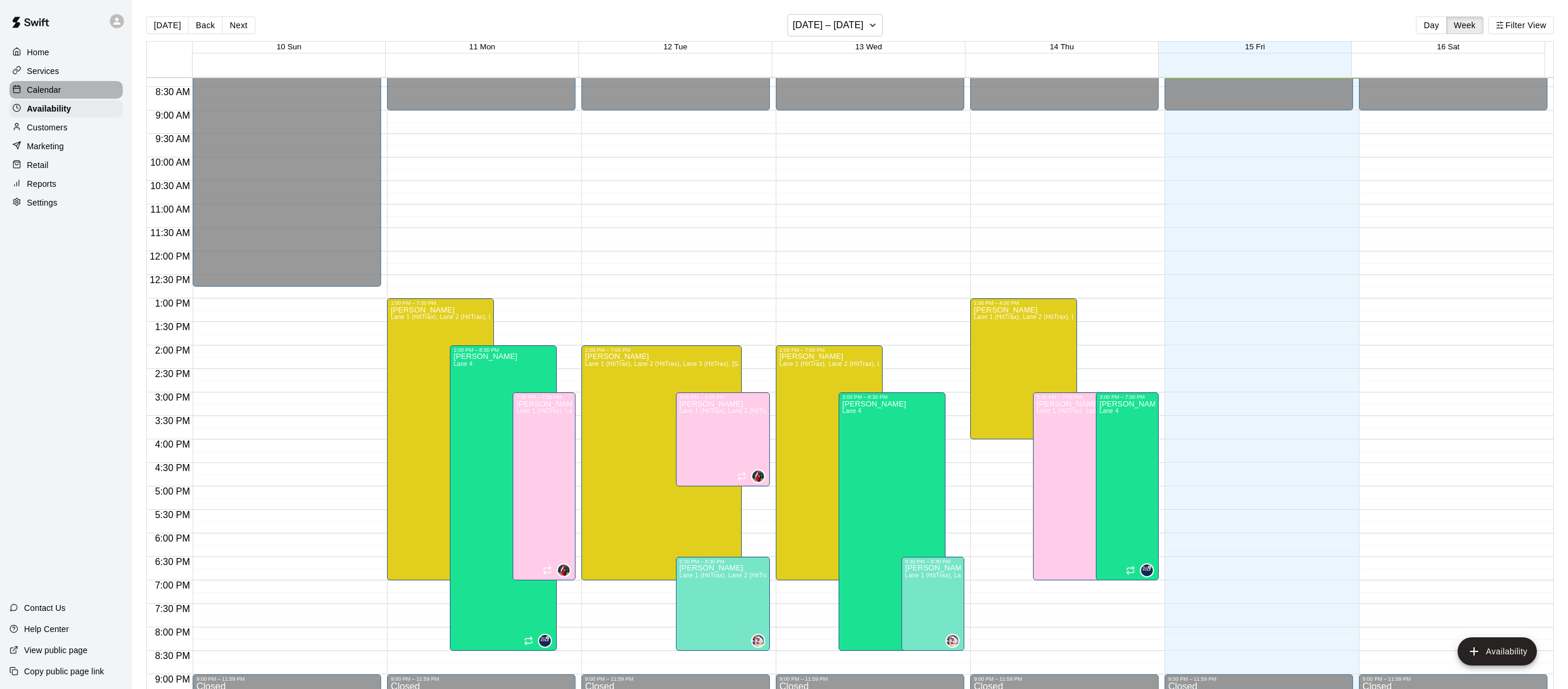
click at [46, 94] on p "Calendar" at bounding box center [44, 89] width 34 height 12
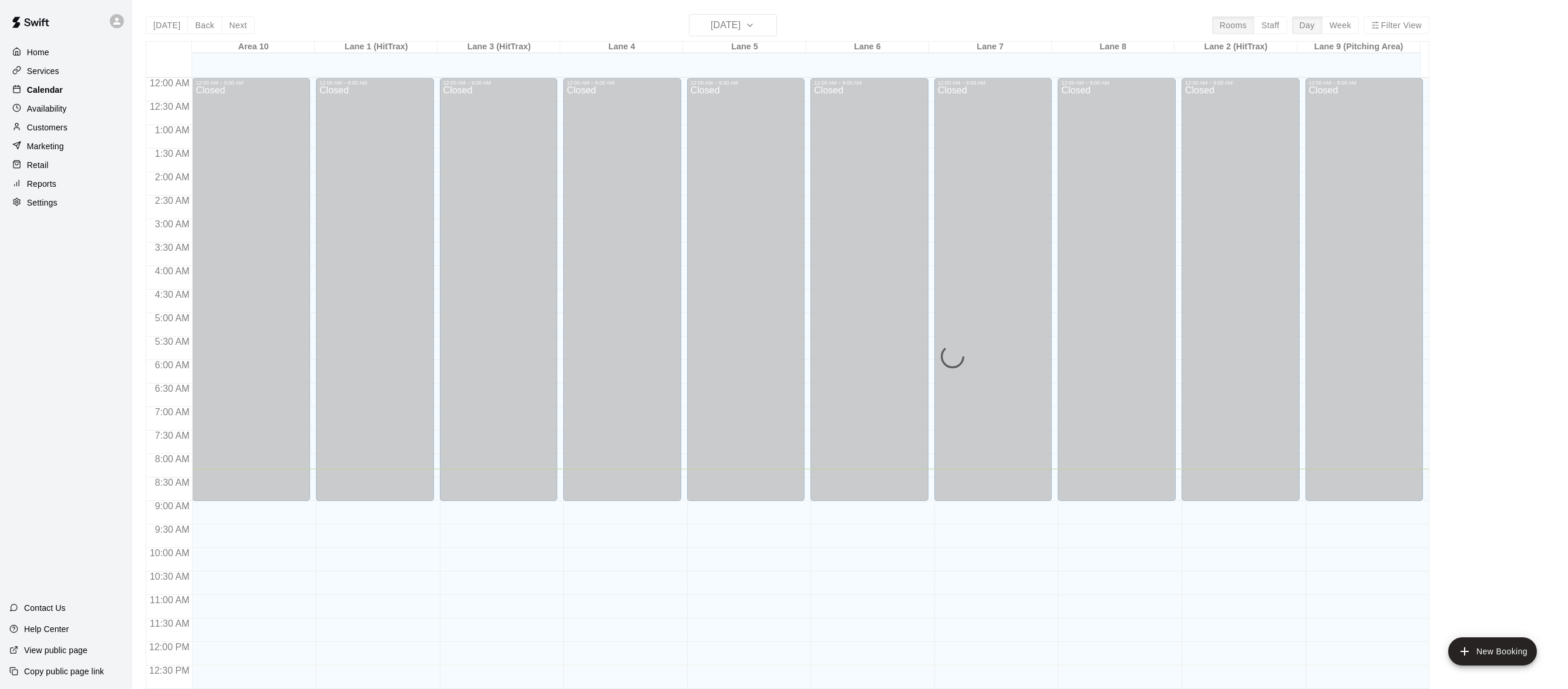
scroll to position [391, 0]
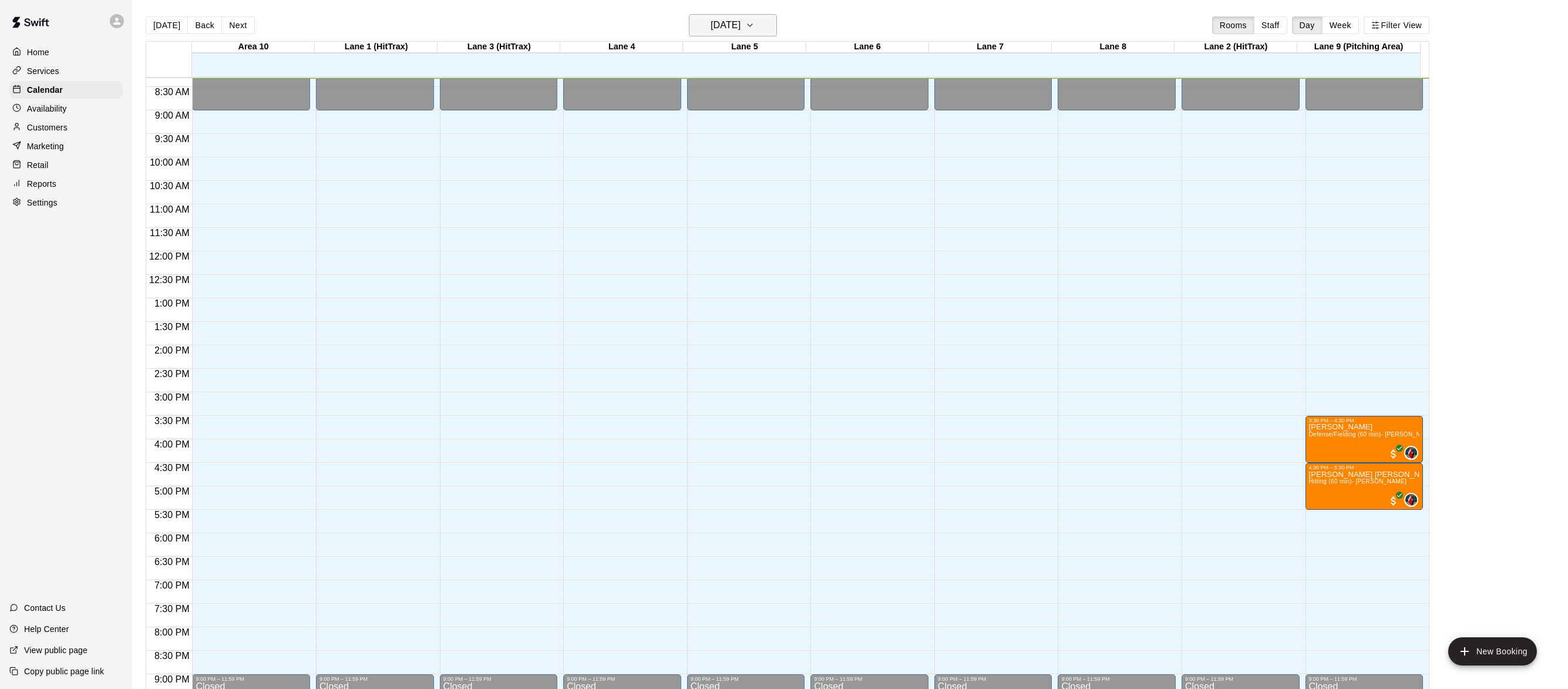
click at [755, 18] on icon "button" at bounding box center [749, 25] width 9 height 14
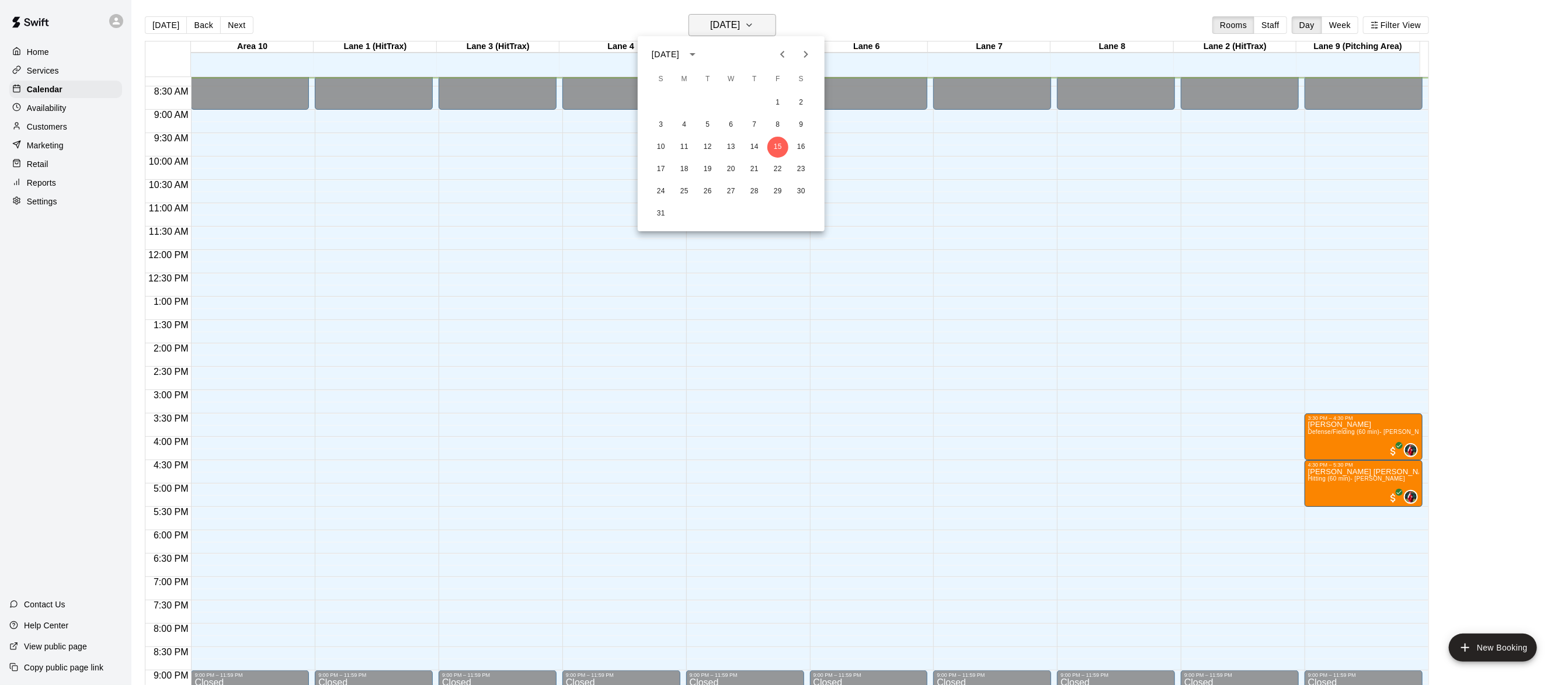
click at [760, 18] on div at bounding box center [784, 342] width 1568 height 685
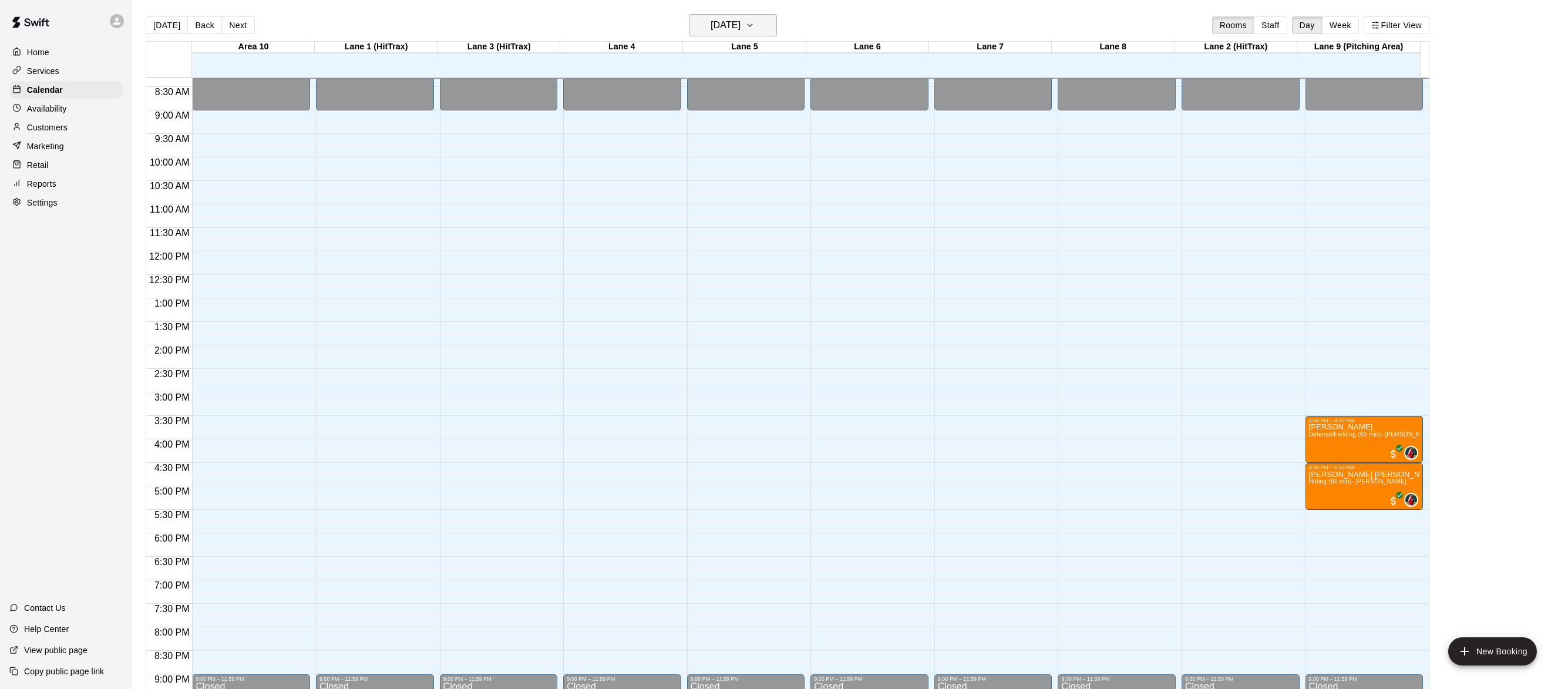
click at [755, 18] on icon "button" at bounding box center [749, 25] width 9 height 14
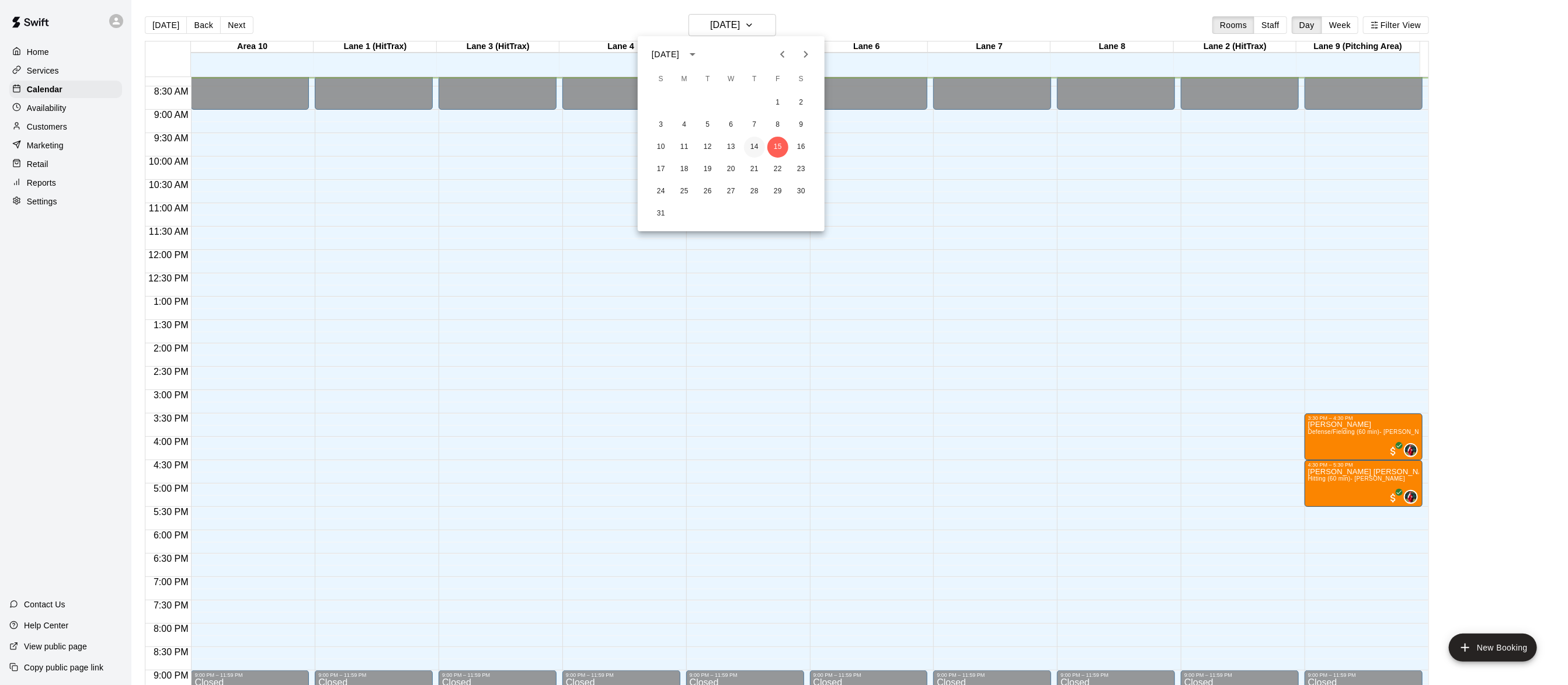
click at [750, 142] on button "14" at bounding box center [755, 147] width 21 height 21
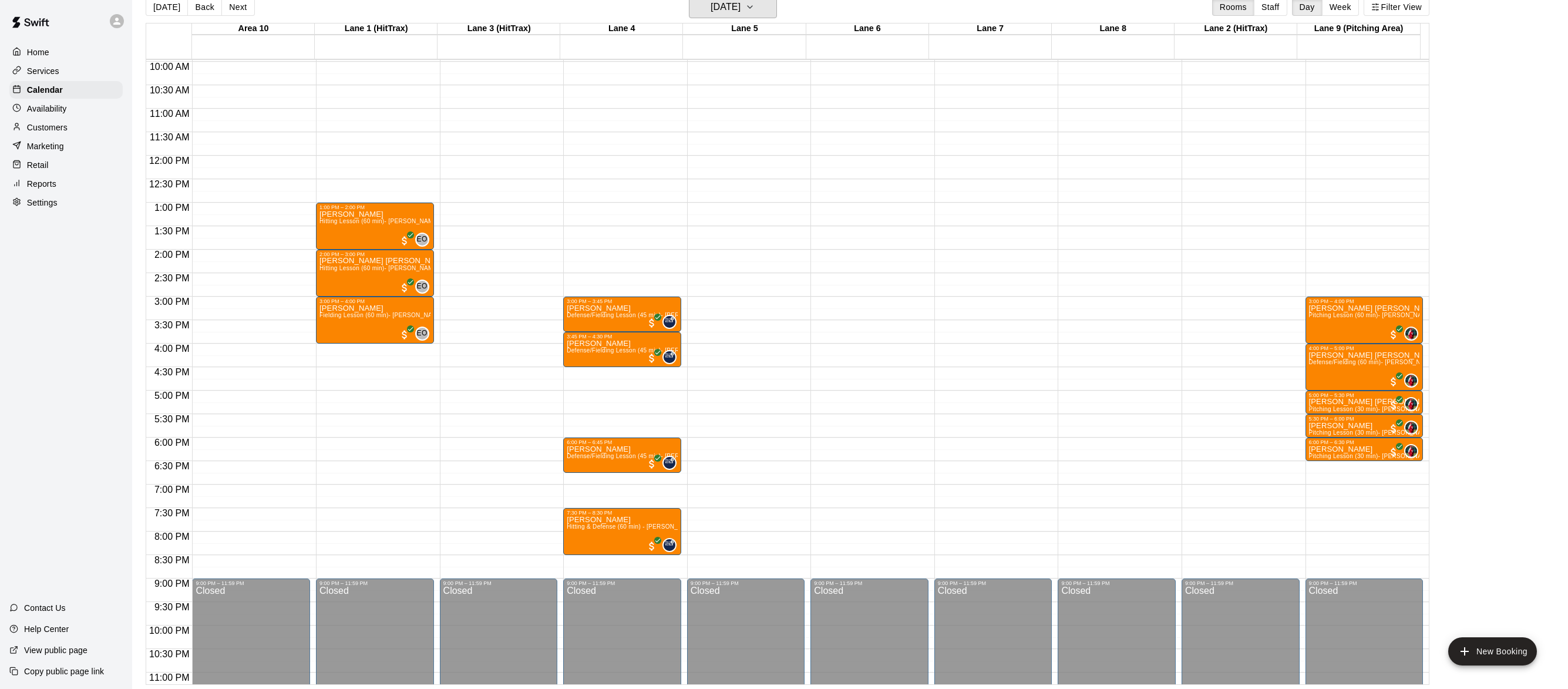
scroll to position [503, 0]
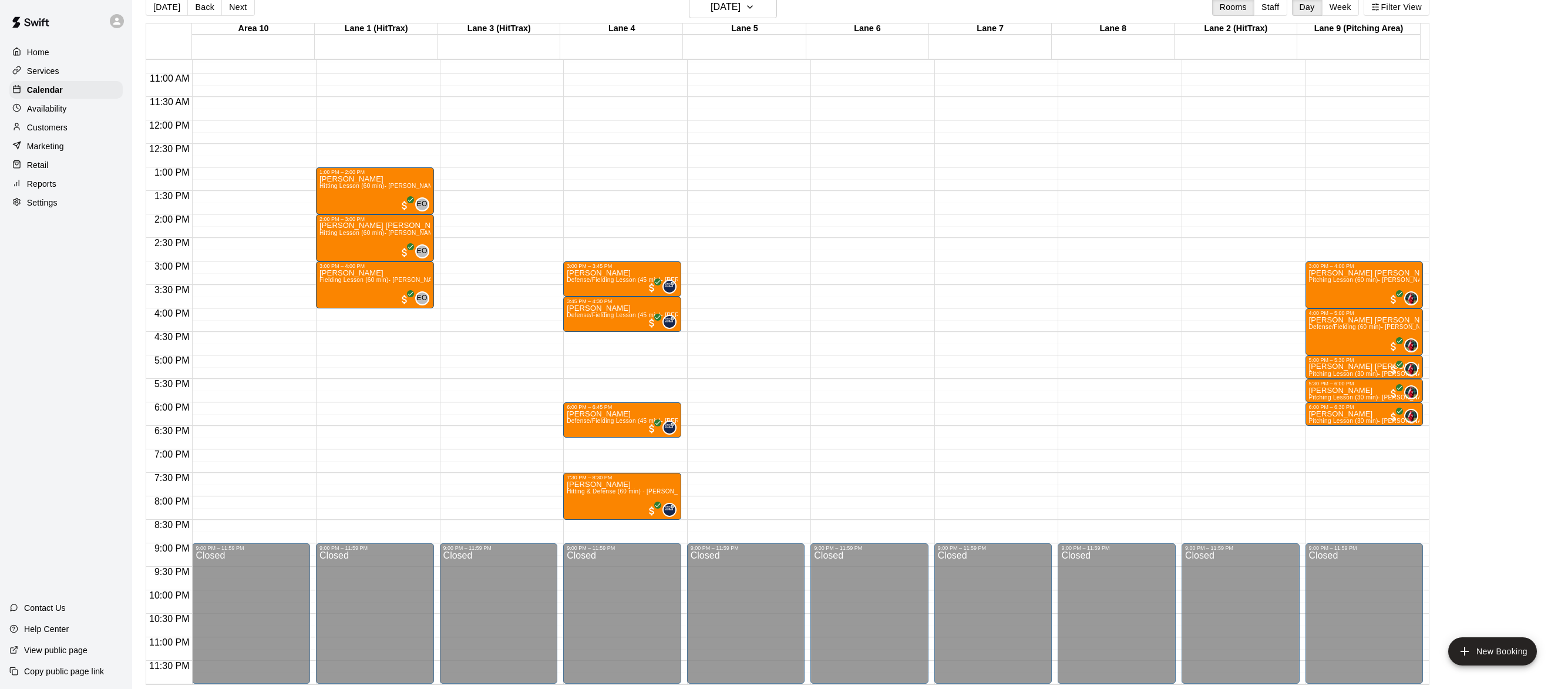
click at [56, 49] on div "Home" at bounding box center [66, 52] width 114 height 18
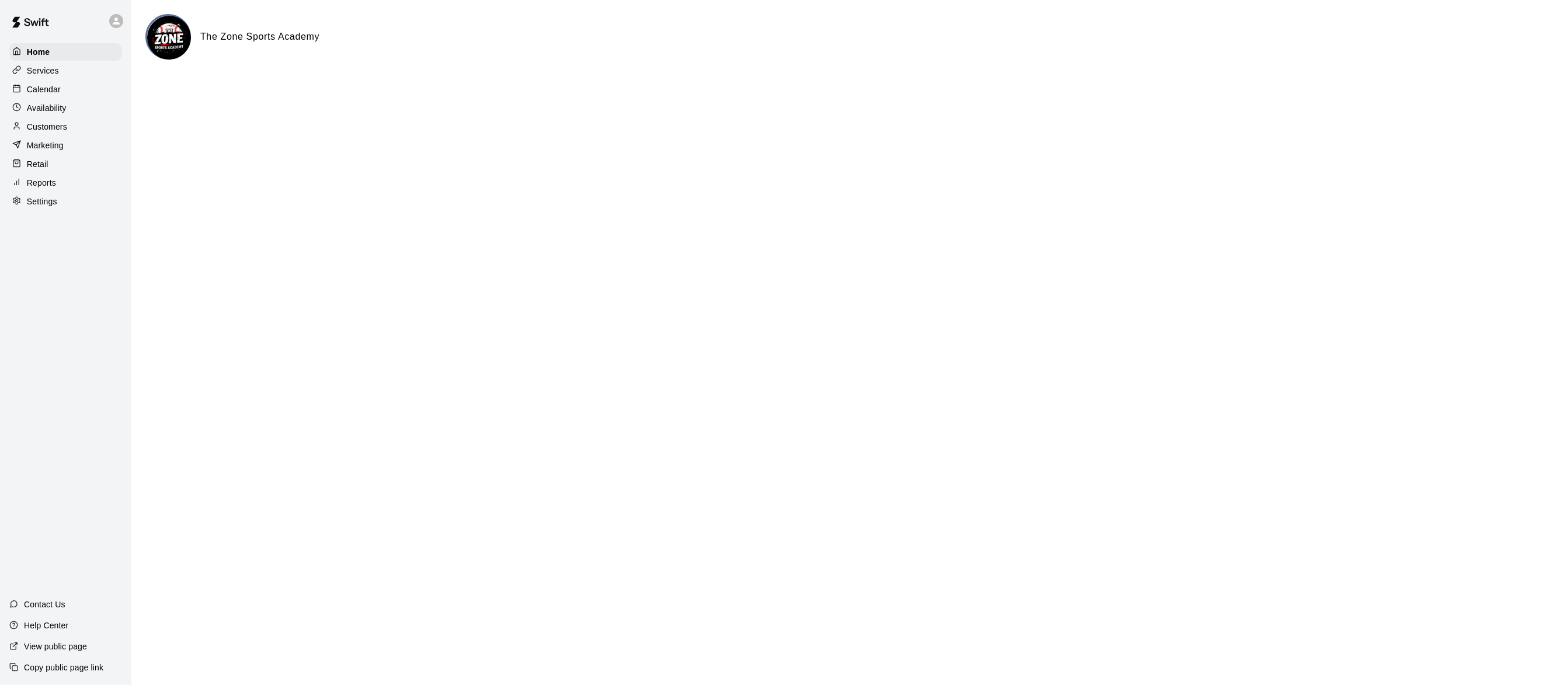
click at [51, 113] on p "Availability" at bounding box center [47, 108] width 40 height 11
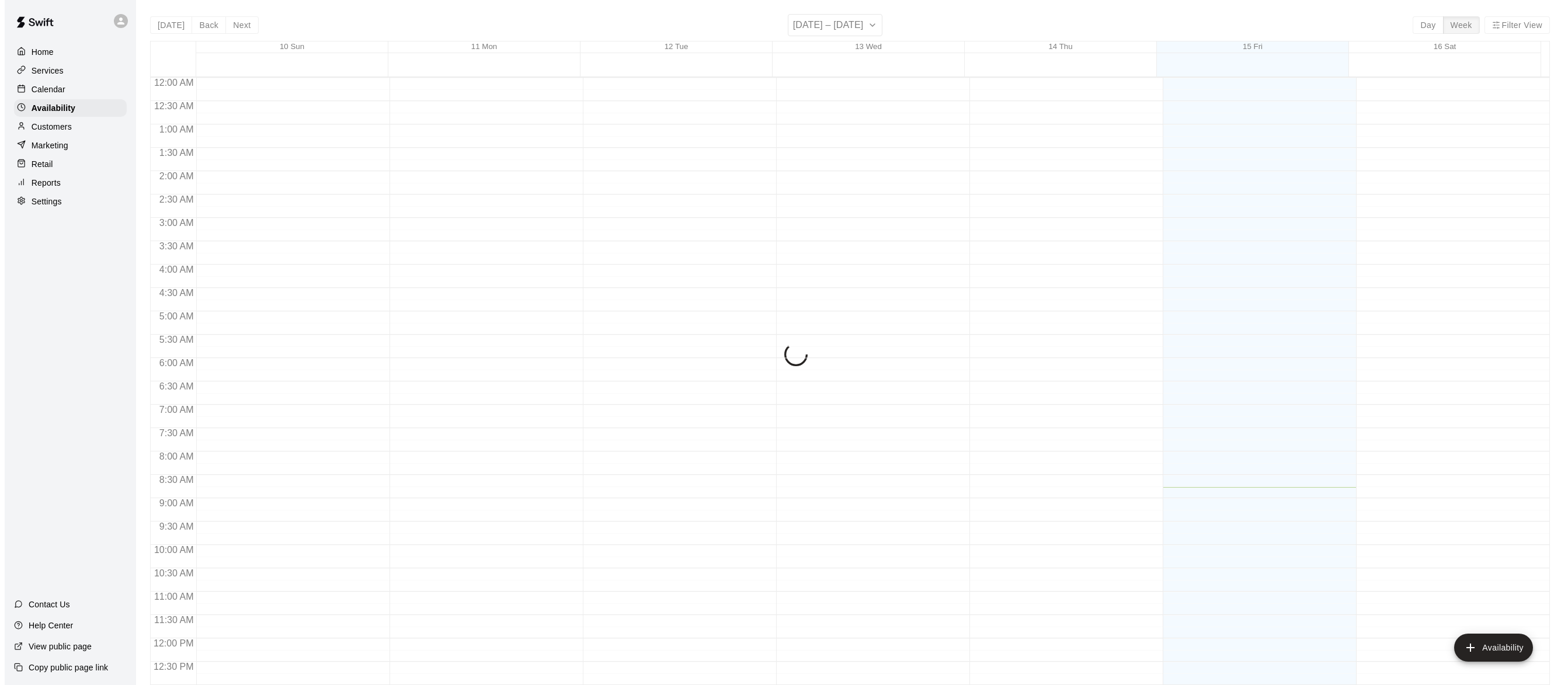
scroll to position [409, 0]
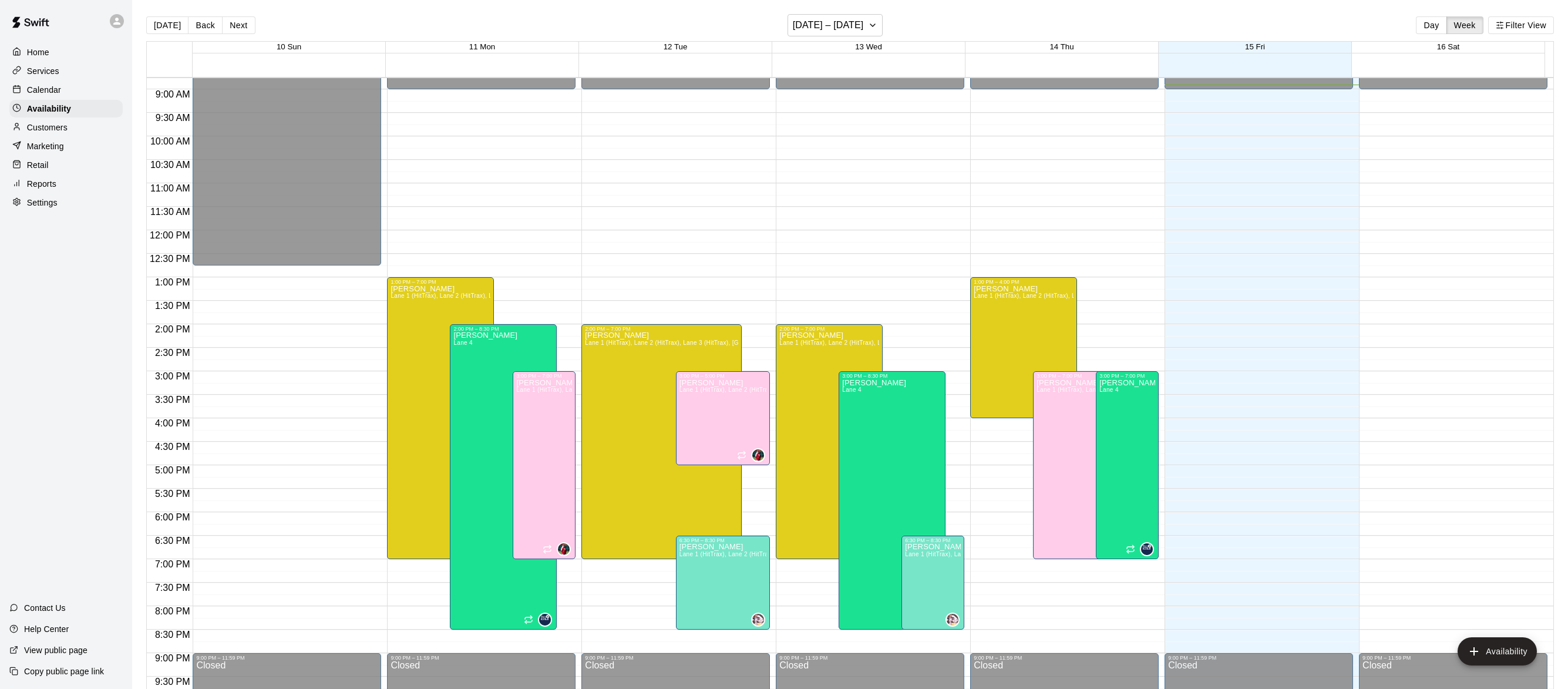
click at [51, 51] on div "Home" at bounding box center [66, 52] width 114 height 18
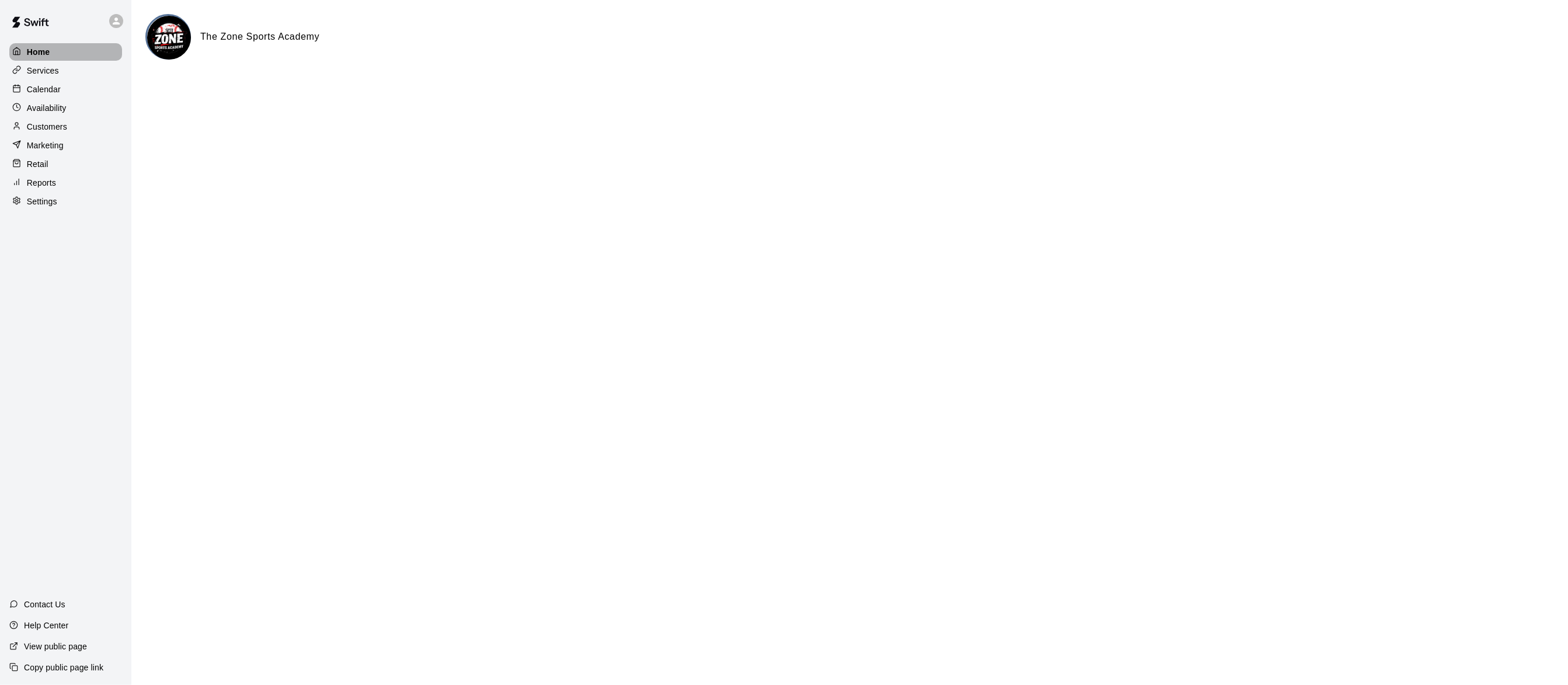
click at [46, 53] on p "Home" at bounding box center [38, 51] width 24 height 11
